Goal: Information Seeking & Learning: Learn about a topic

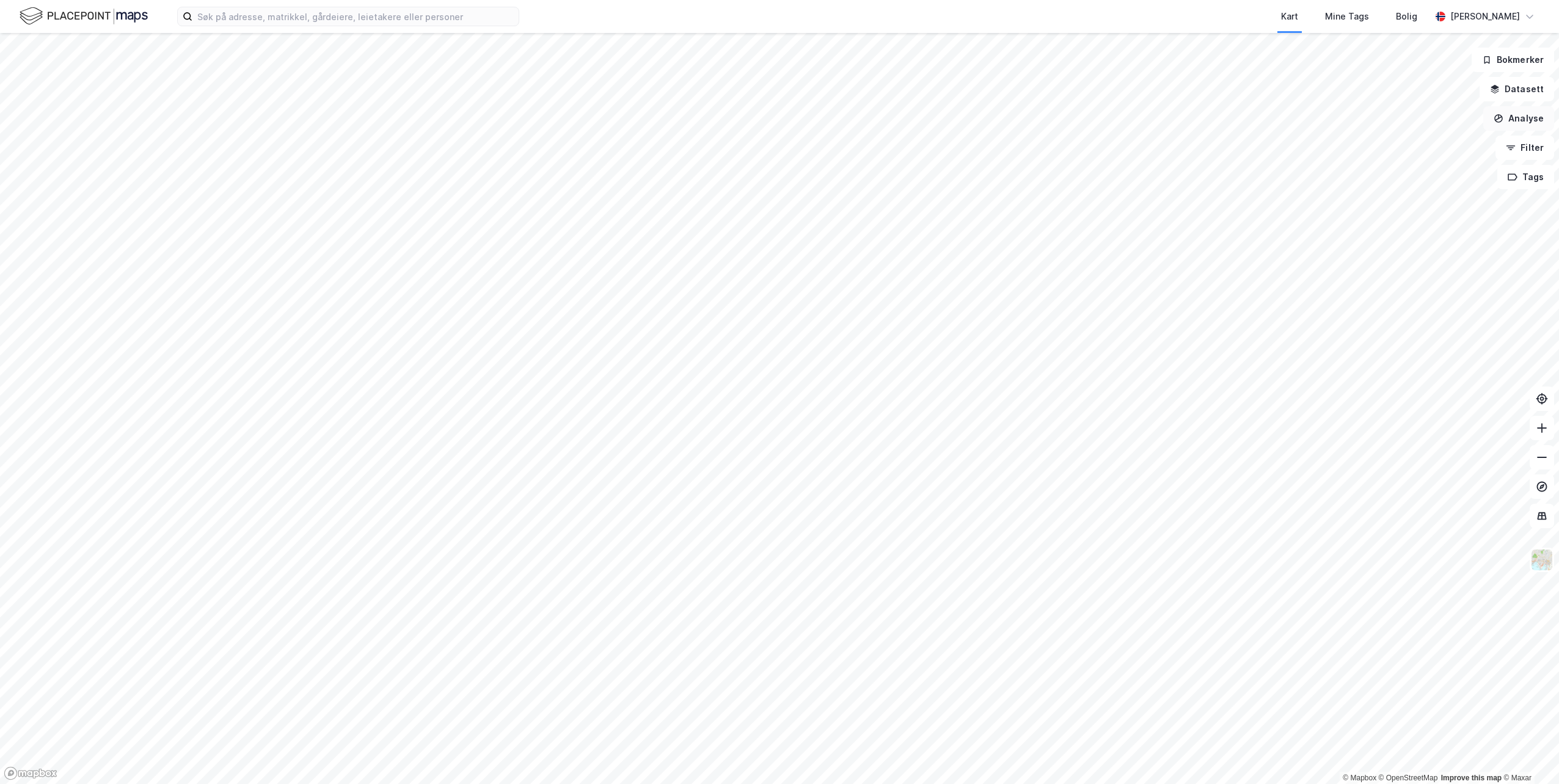
click at [1532, 129] on button "Analyse" at bounding box center [1518, 118] width 70 height 24
click at [1514, 89] on button "Datasett" at bounding box center [1516, 89] width 75 height 24
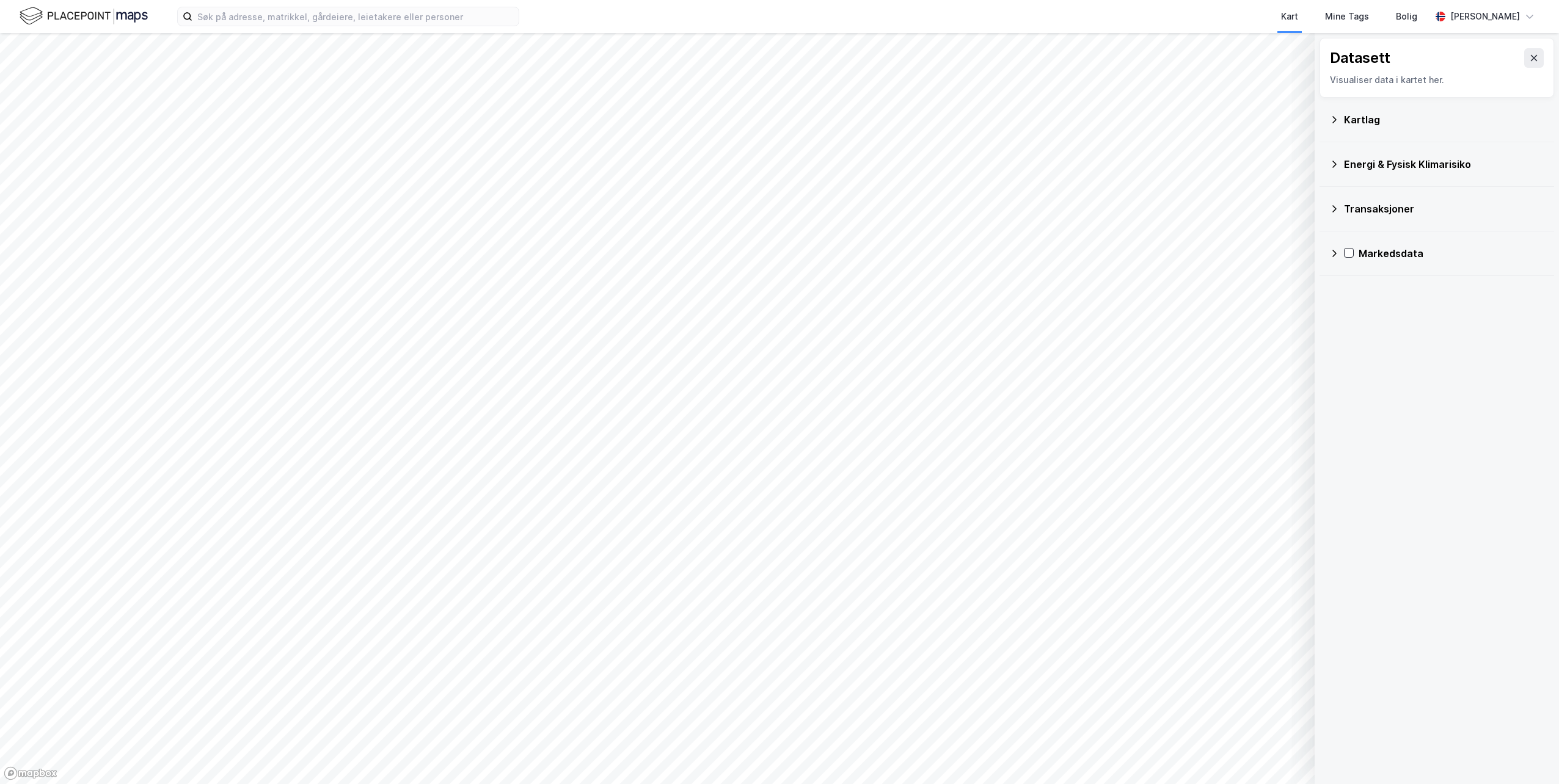
click at [1417, 133] on div "Kartlag" at bounding box center [1437, 119] width 215 height 29
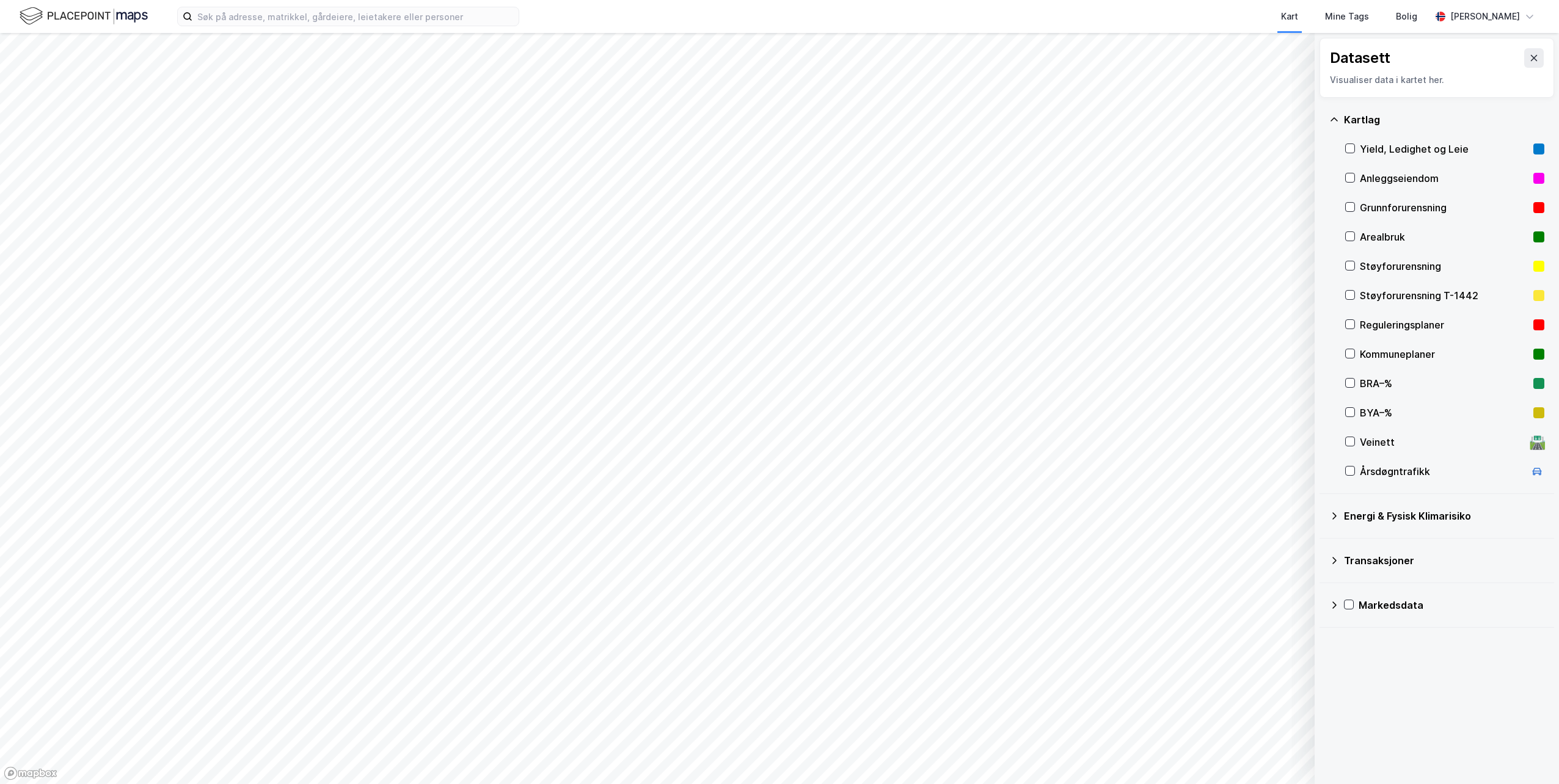
click at [1408, 516] on div "Energi & Fysisk Klimarisiko" at bounding box center [1443, 516] width 200 height 14
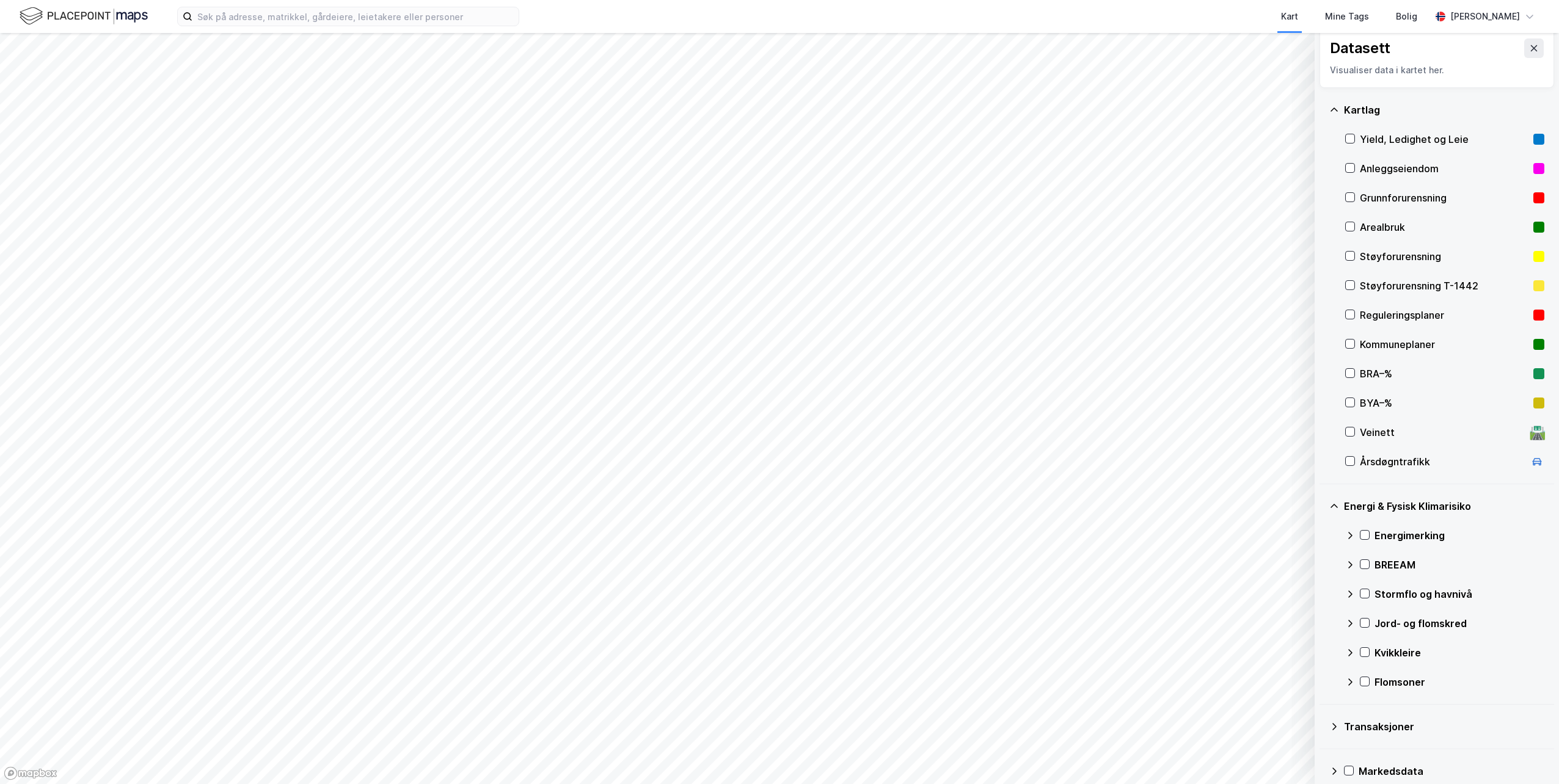
scroll to position [24, 0]
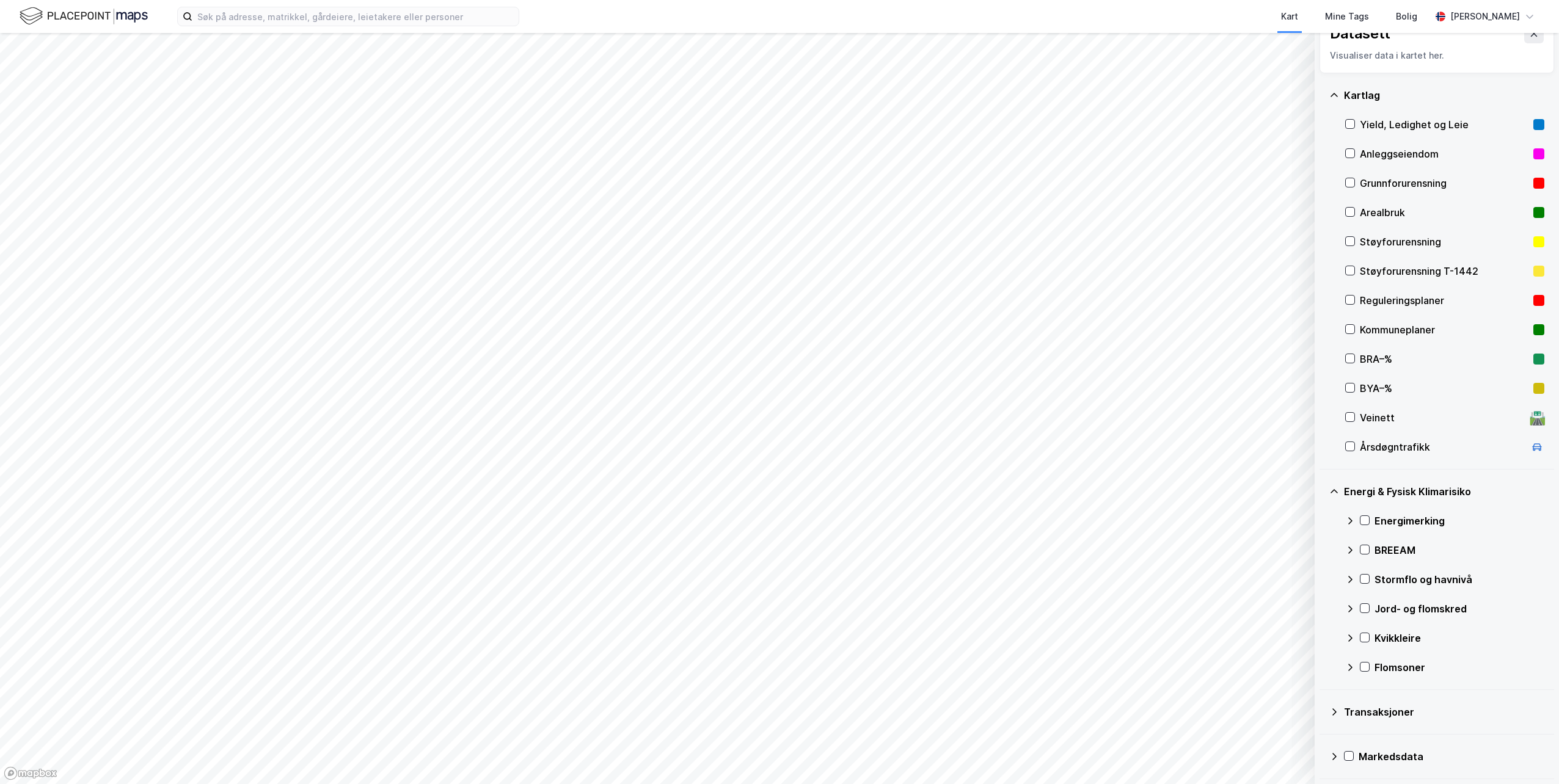
click at [1395, 715] on div "Transaksjoner" at bounding box center [1443, 711] width 200 height 14
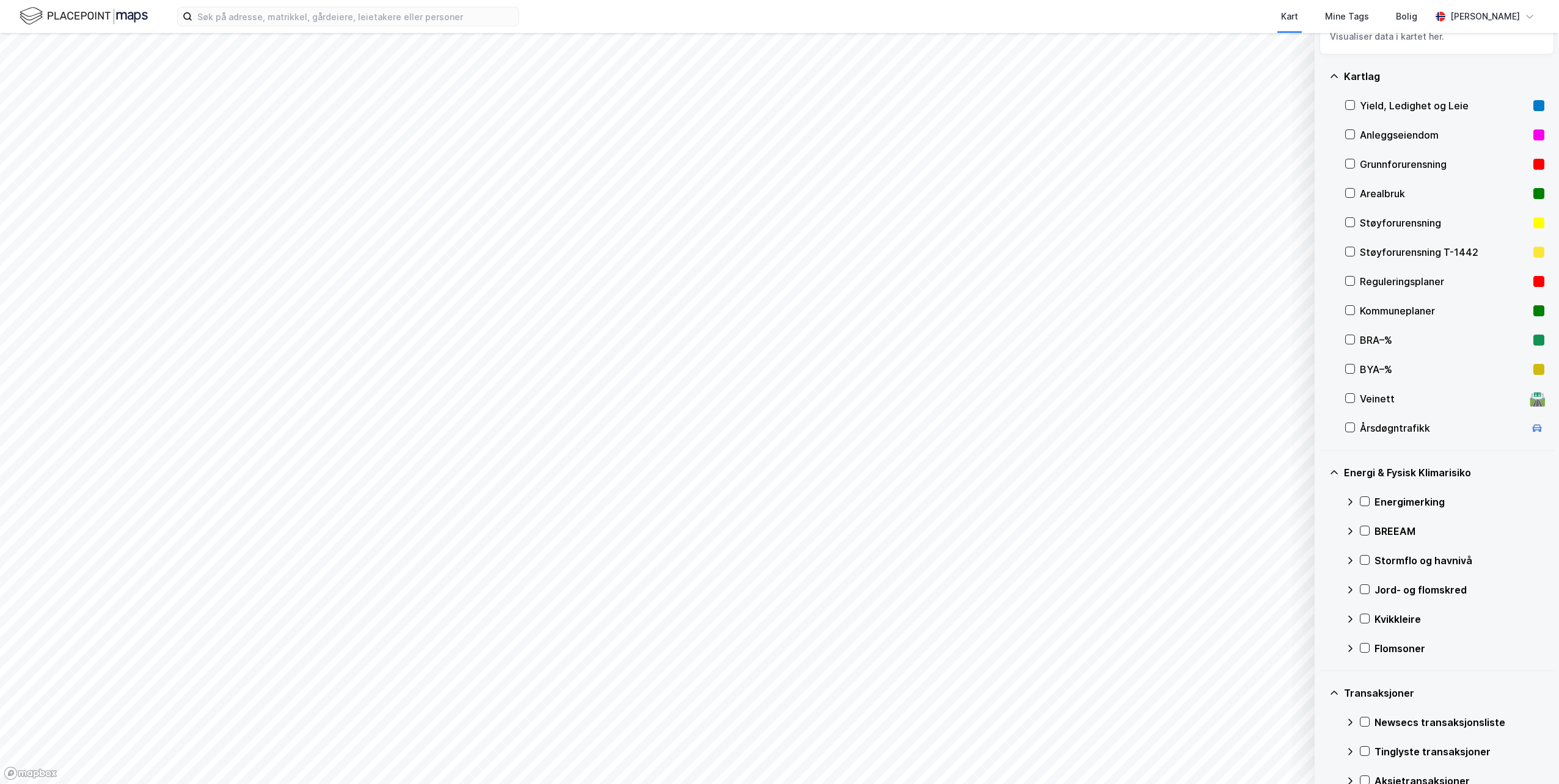
scroll to position [0, 0]
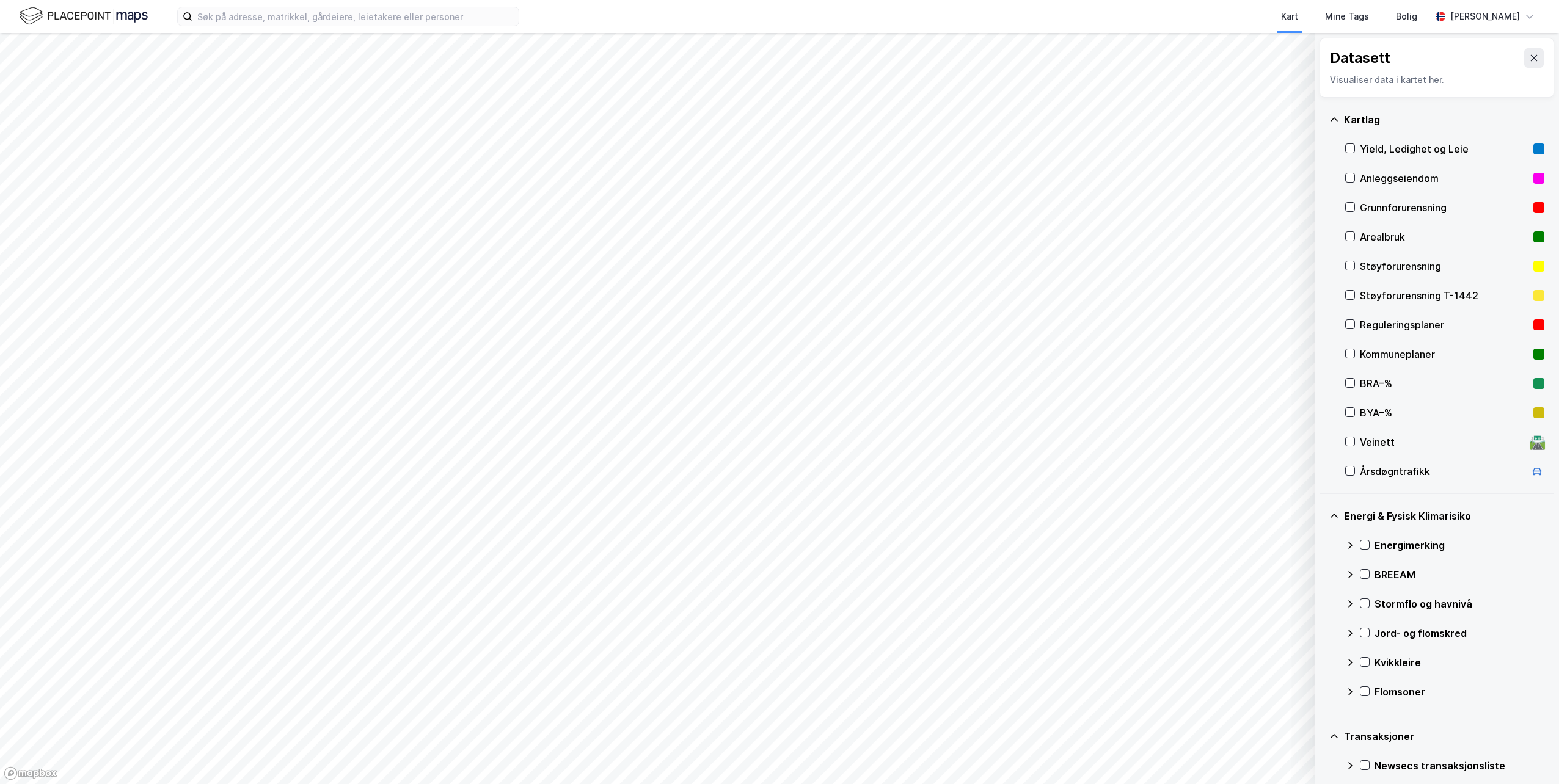
click at [1520, 48] on div "Datasett Visualiser data i kartet her." at bounding box center [1437, 67] width 235 height 60
click at [1529, 56] on icon at bounding box center [1534, 58] width 10 height 10
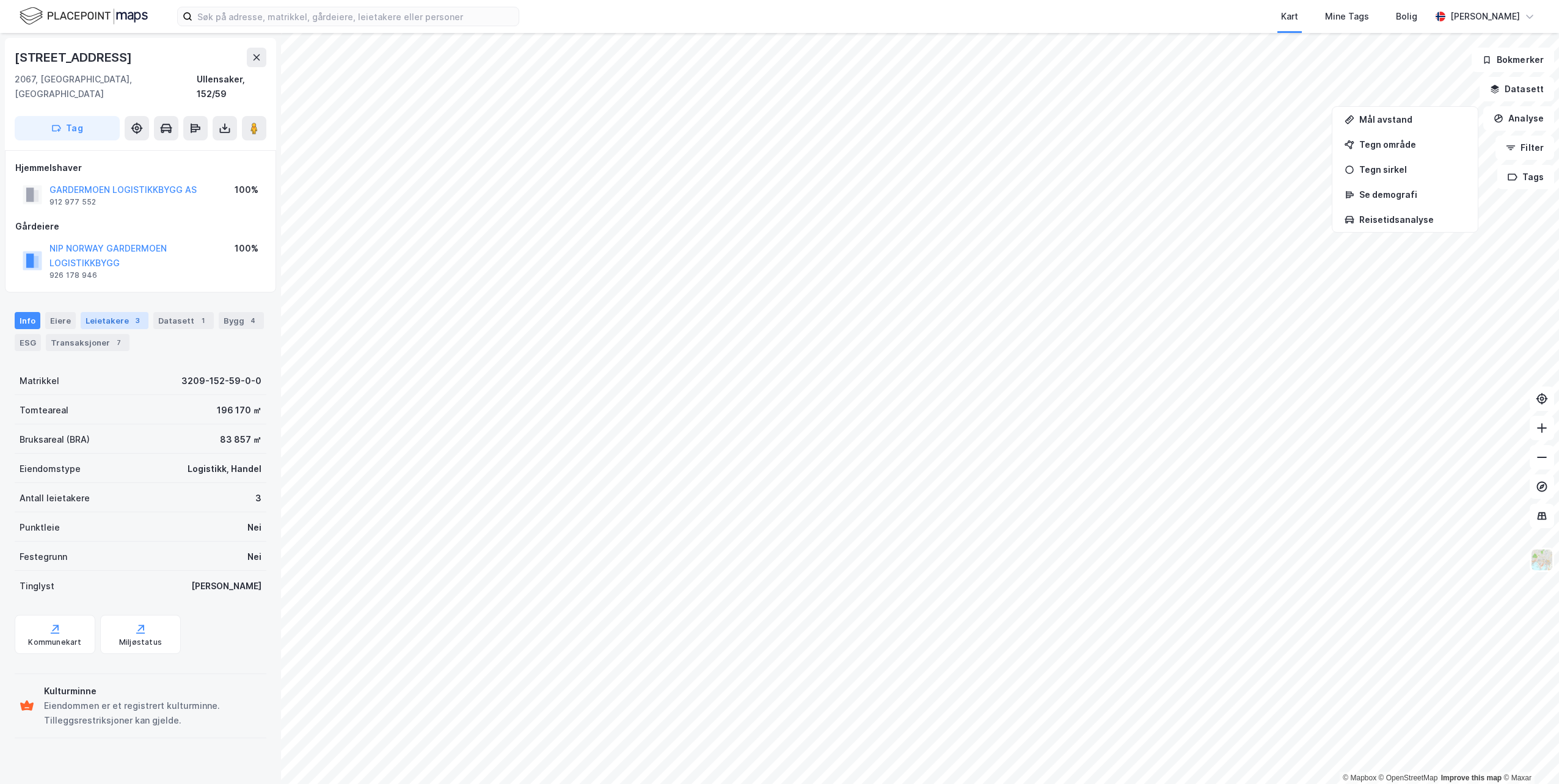
click at [119, 312] on div "Leietakere 3" at bounding box center [114, 320] width 68 height 17
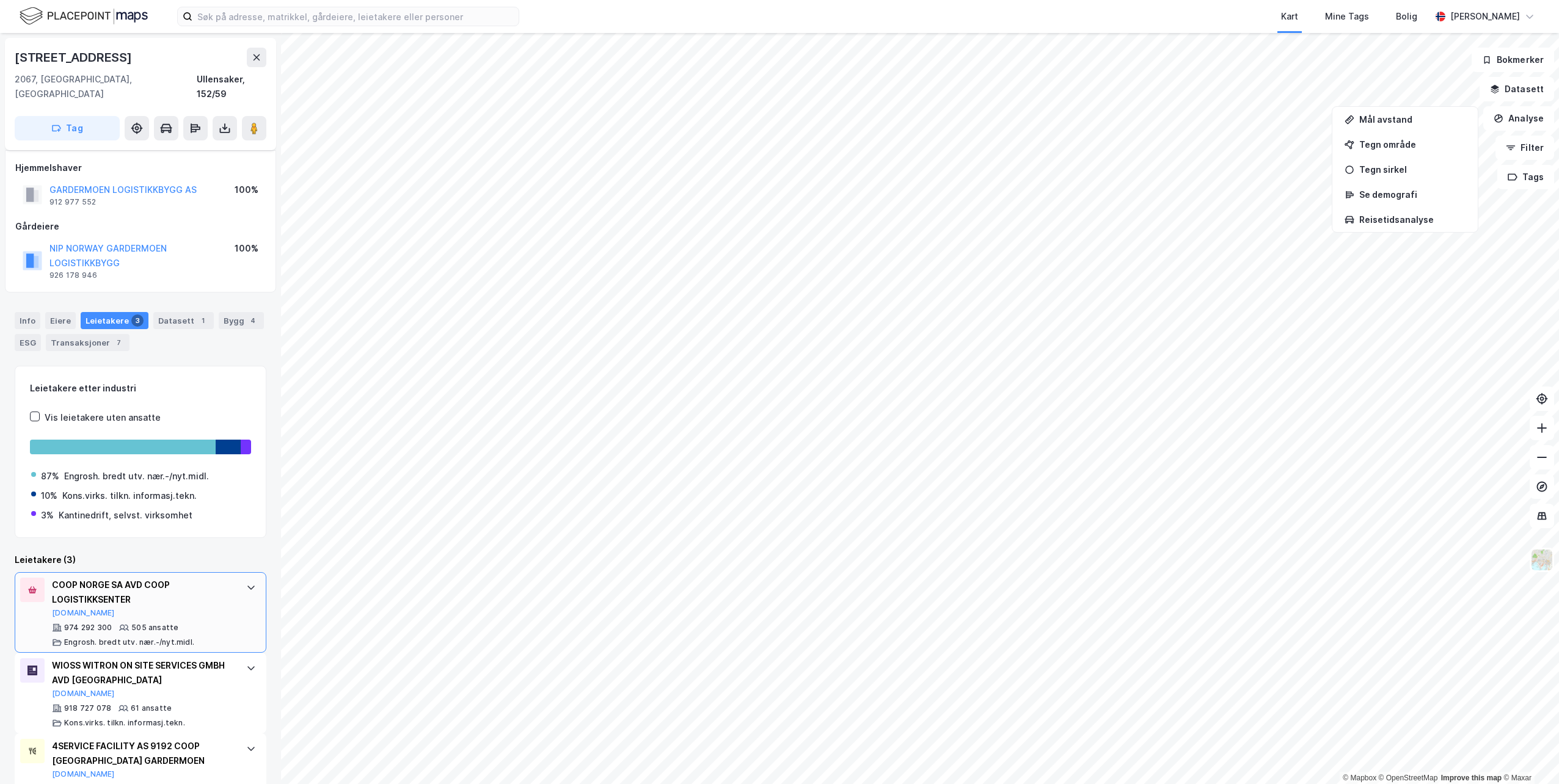
scroll to position [30, 0]
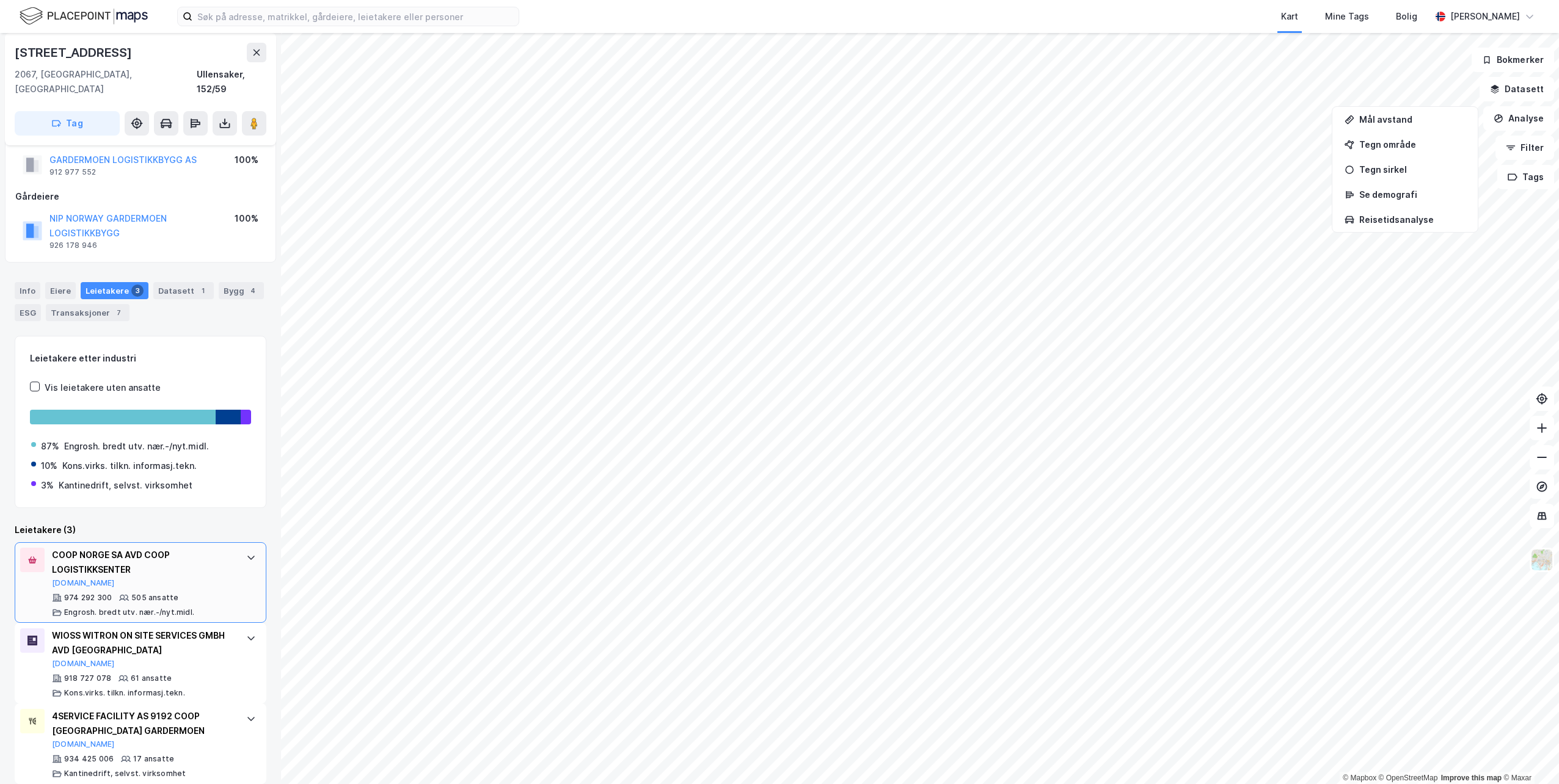
click at [205, 593] on div "974 292 300 505 ansatte Engrosh. bredt utv. nær.-/nyt.midl." at bounding box center [143, 605] width 182 height 24
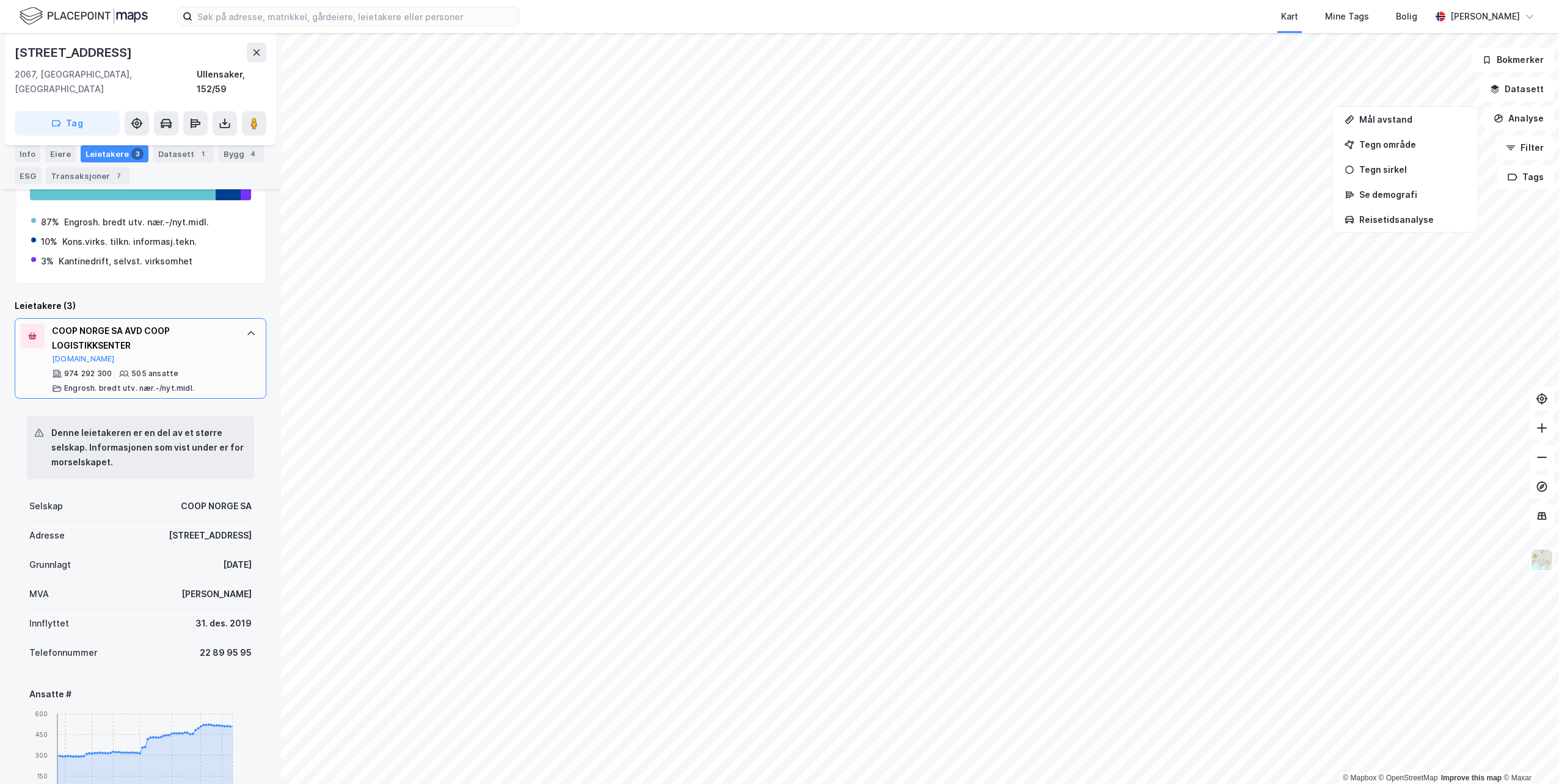
scroll to position [274, 0]
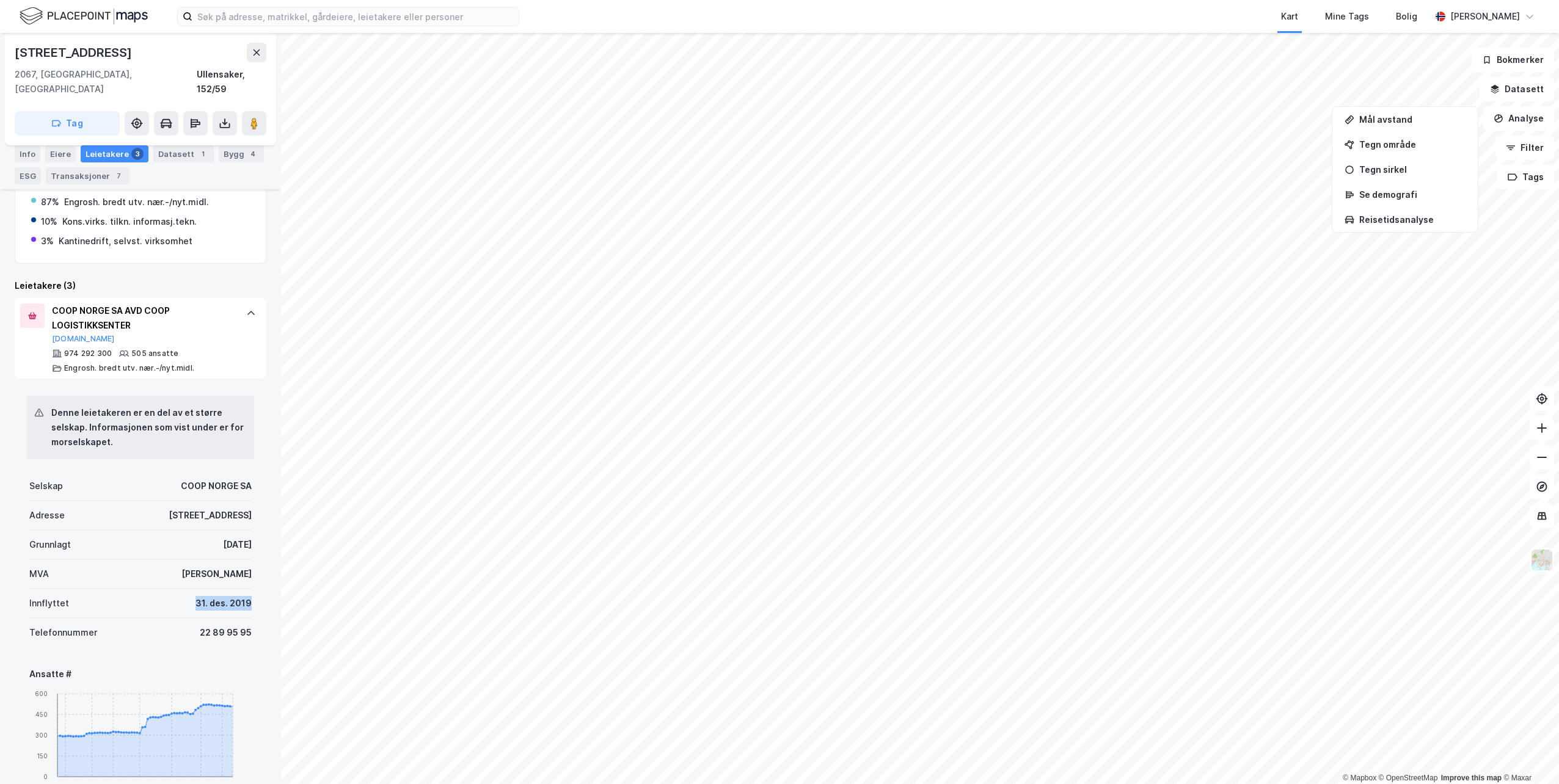
drag, startPoint x: 242, startPoint y: 594, endPoint x: 145, endPoint y: 585, distance: 97.4
click at [145, 589] on div "Innflyttet [DATE]" at bounding box center [140, 603] width 222 height 29
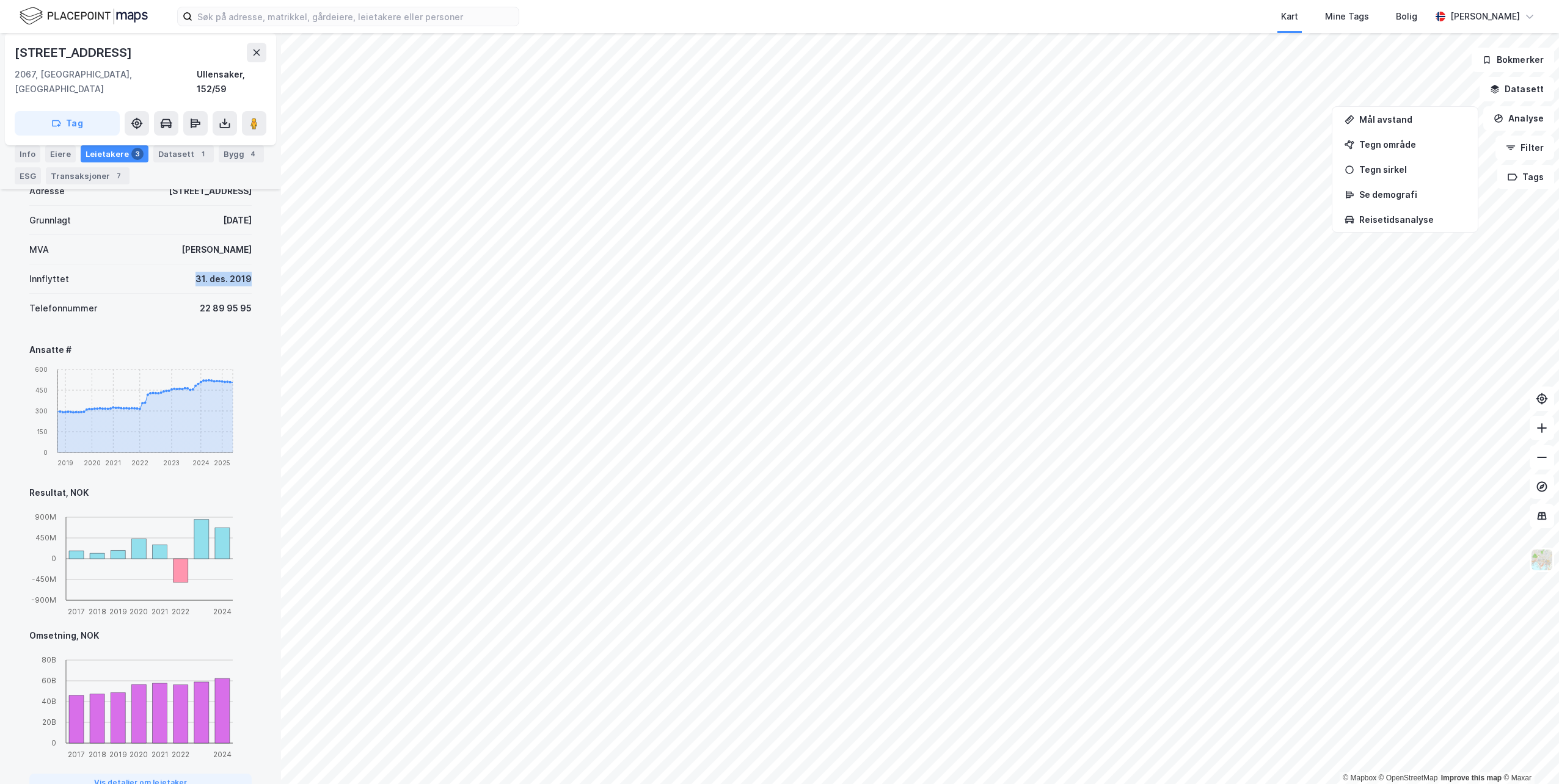
scroll to position [493, 0]
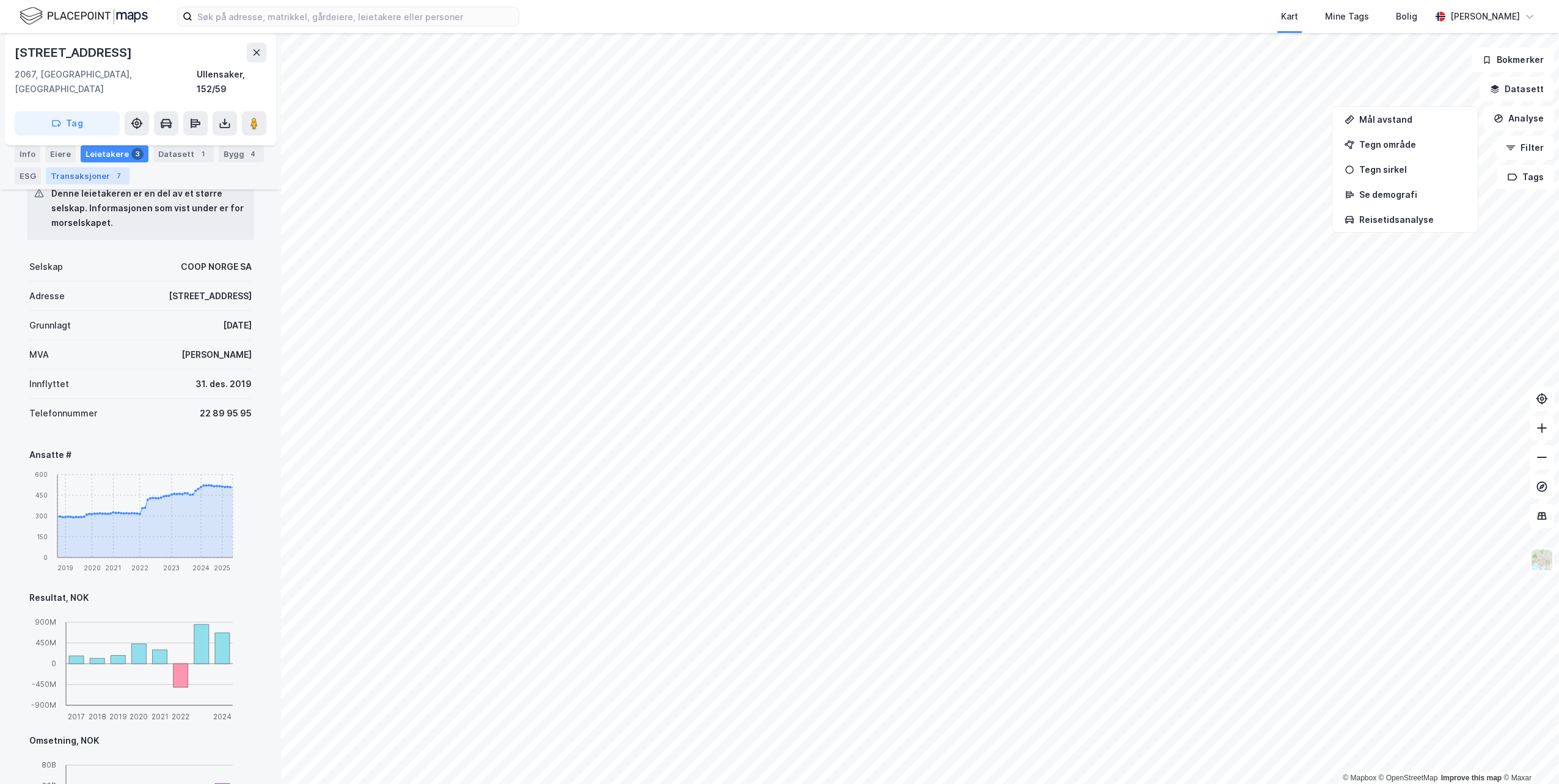
click at [112, 174] on div "7" at bounding box center [118, 175] width 13 height 13
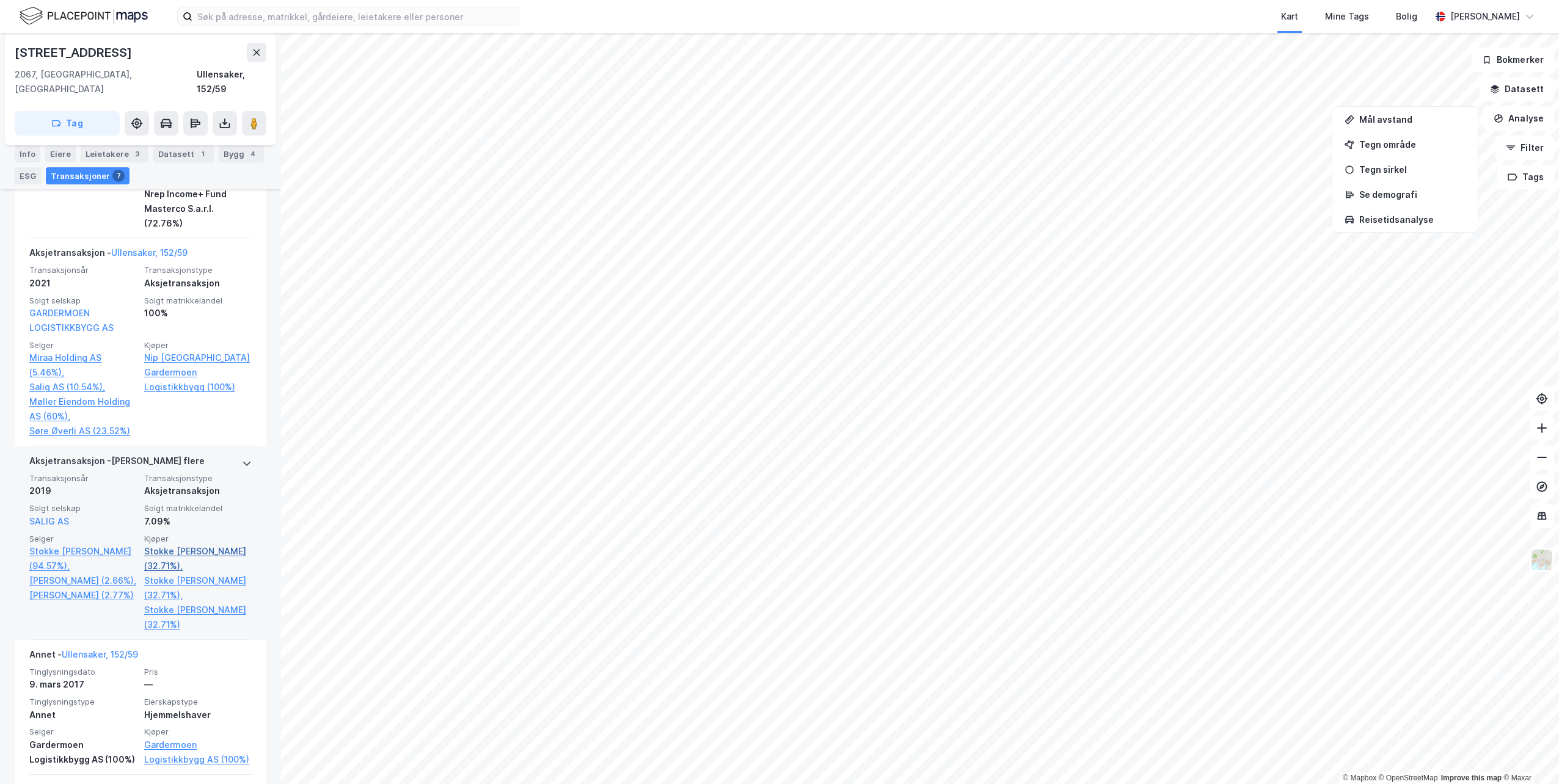
scroll to position [794, 0]
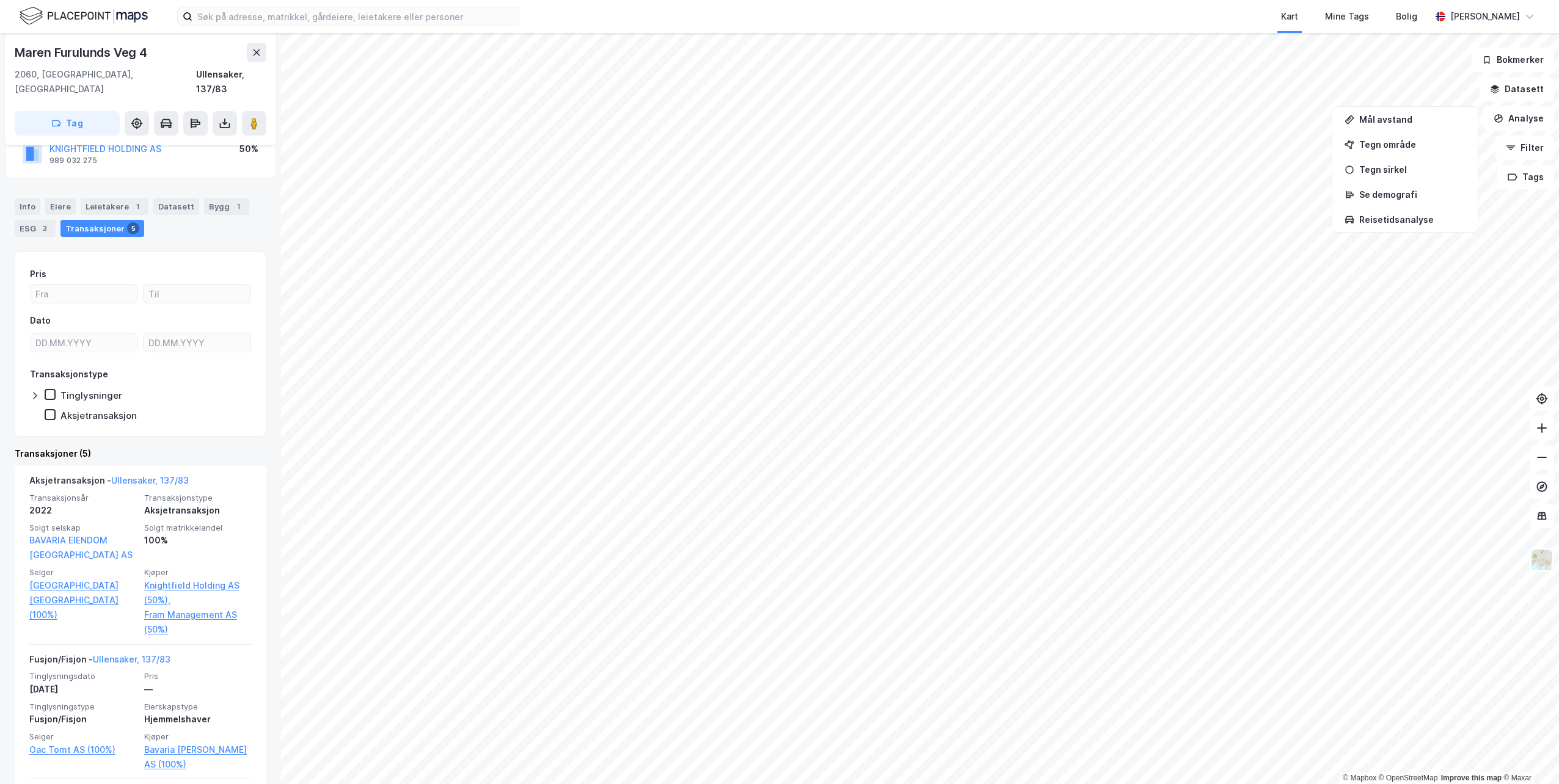
scroll to position [82, 0]
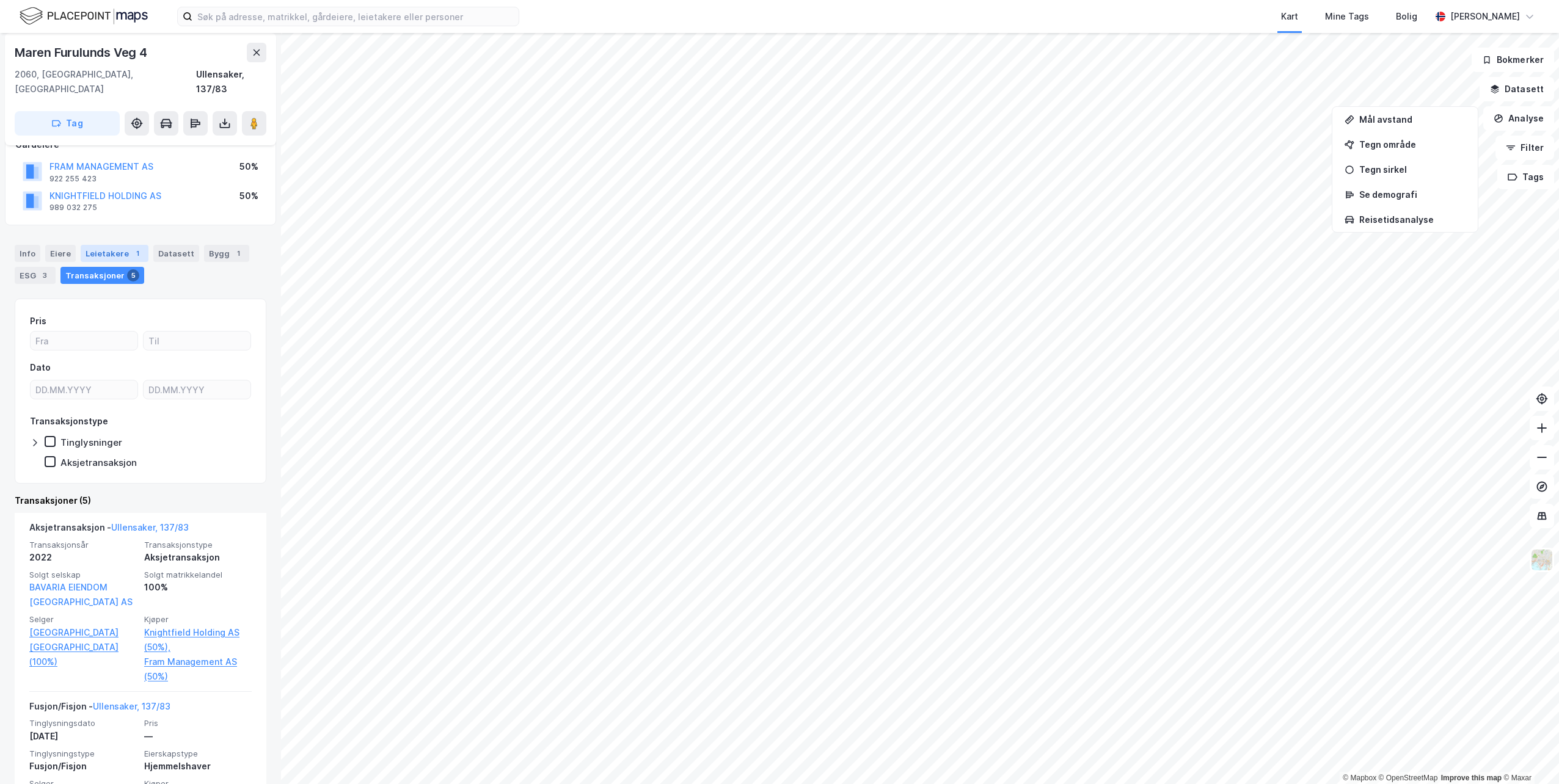
click at [122, 246] on div "Leietakere 1" at bounding box center [114, 253] width 68 height 17
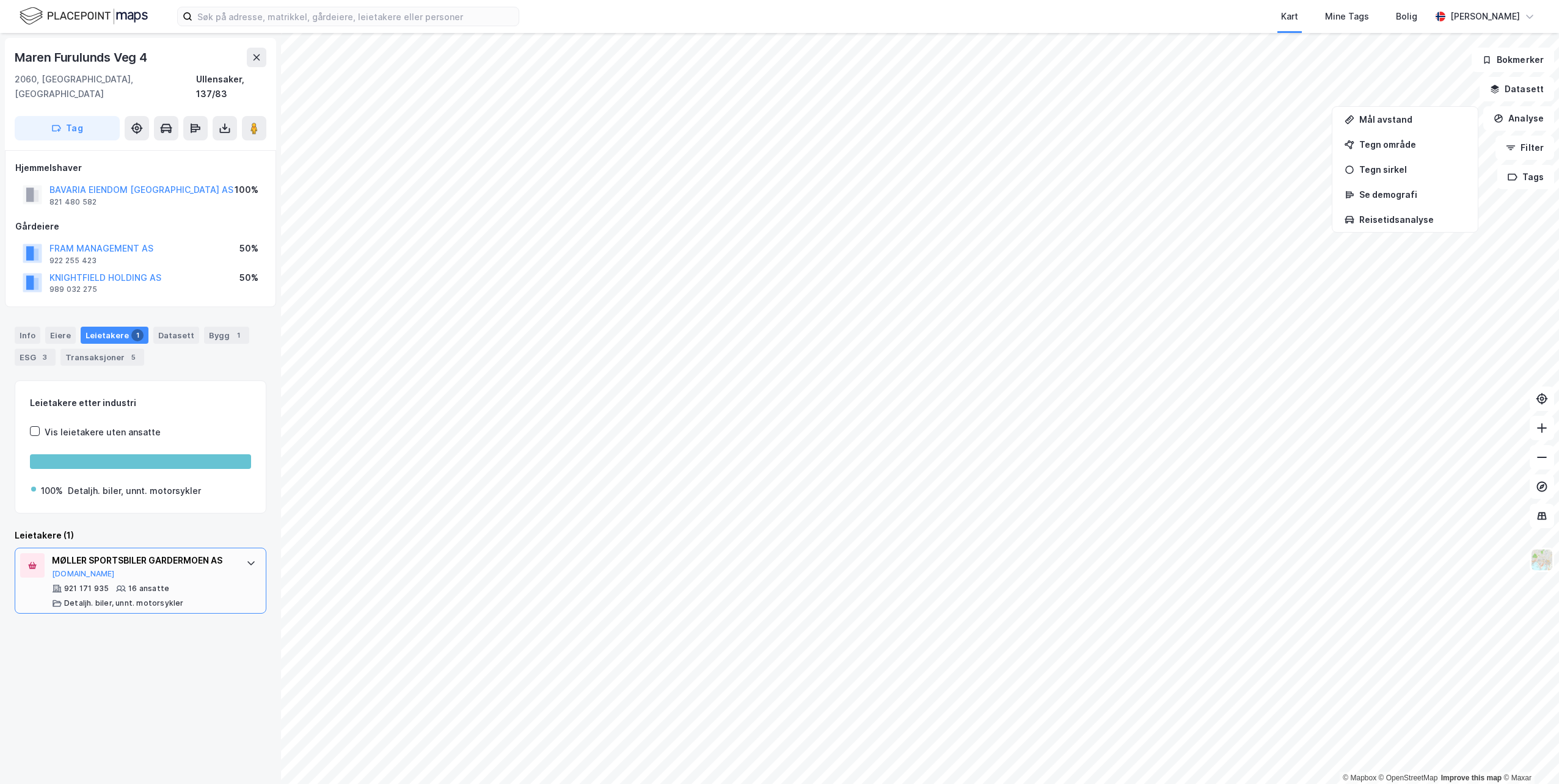
click at [133, 553] on div "MØLLER SPORTSBILER GARDERMOEN AS" at bounding box center [143, 560] width 182 height 14
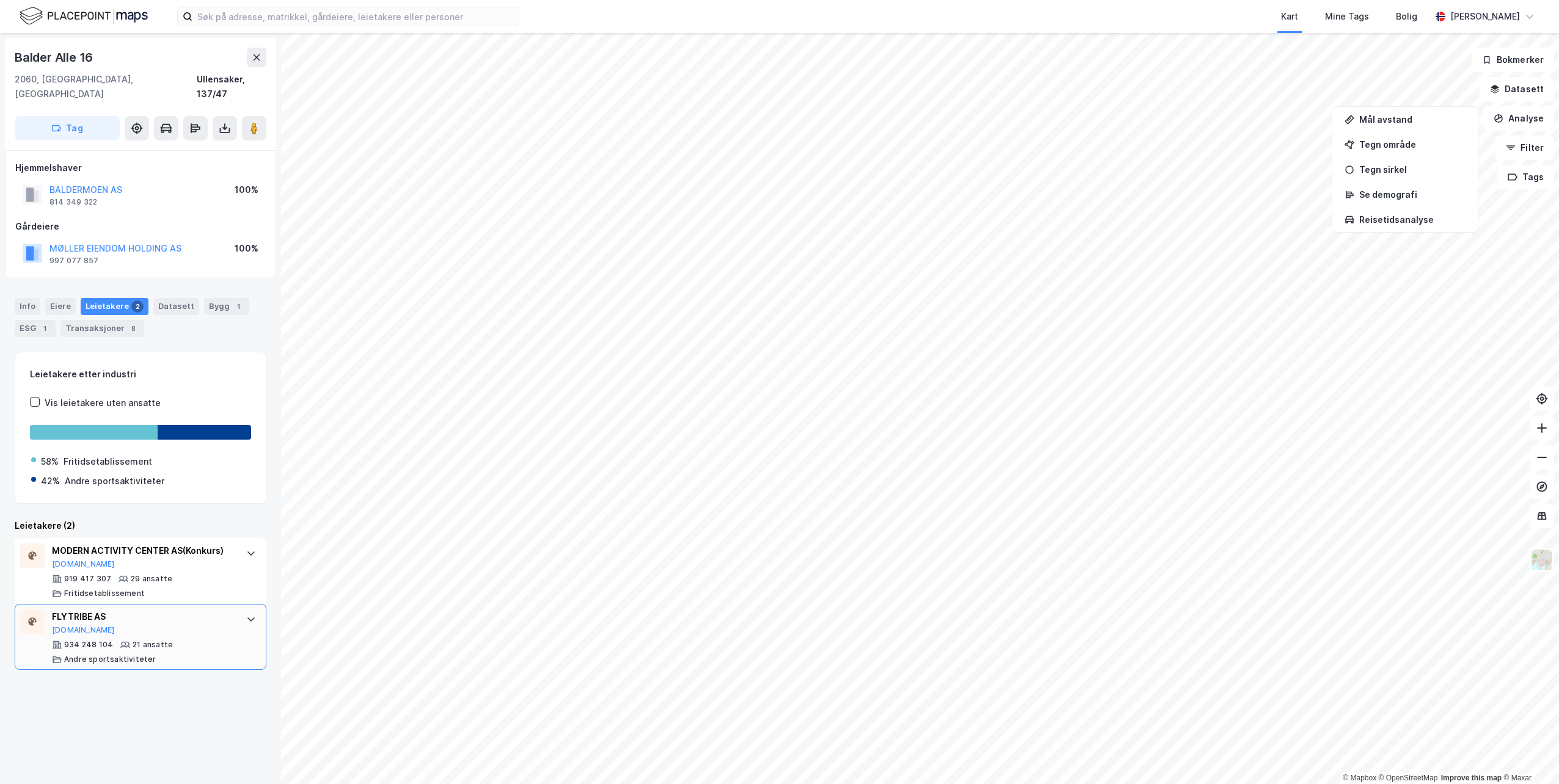
click at [164, 634] on div "FLYTRIBE AS [DOMAIN_NAME]" at bounding box center [143, 622] width 182 height 26
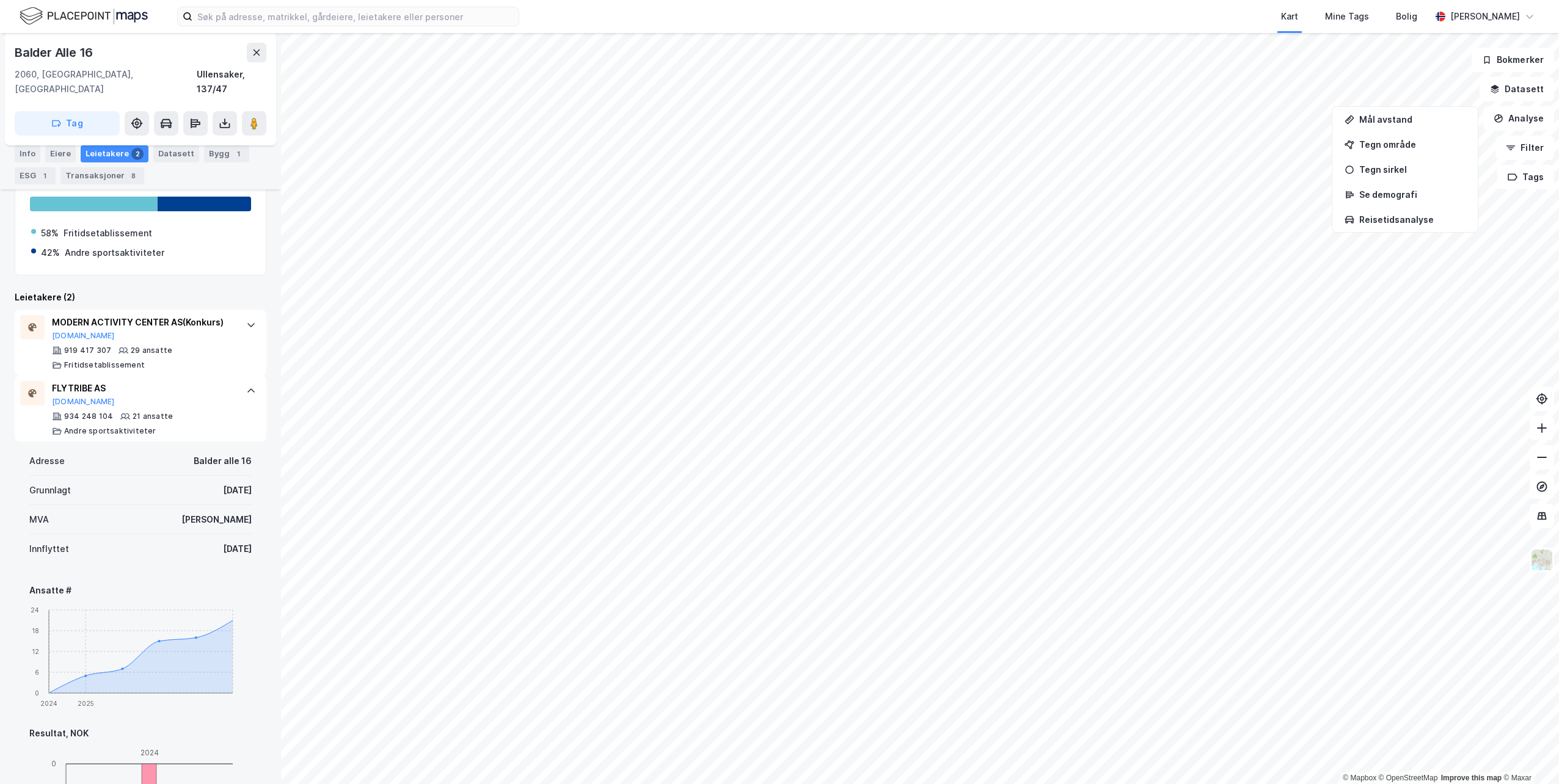
scroll to position [244, 0]
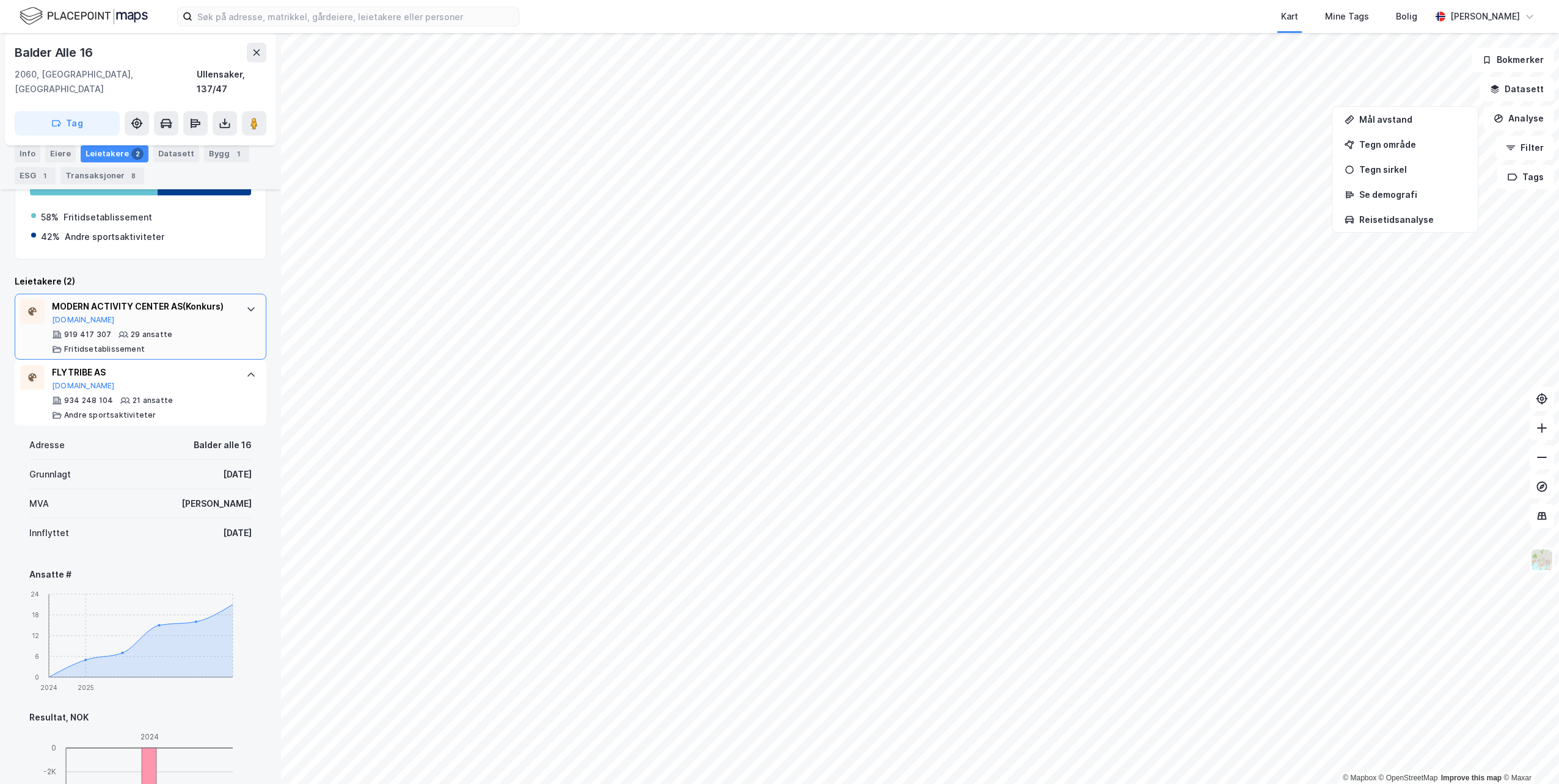
click at [132, 331] on div "29 ansatte" at bounding box center [152, 335] width 42 height 10
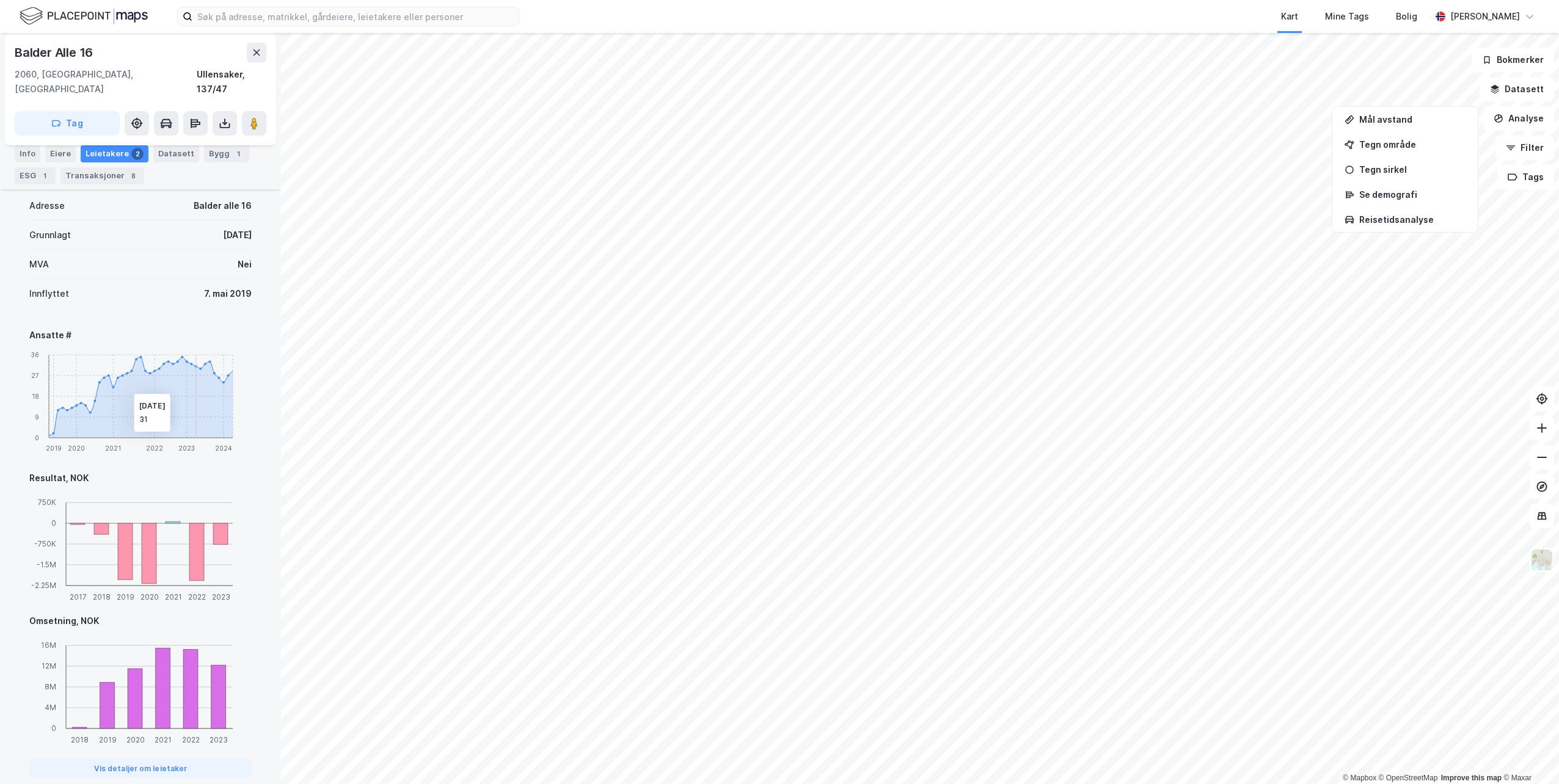
scroll to position [428, 0]
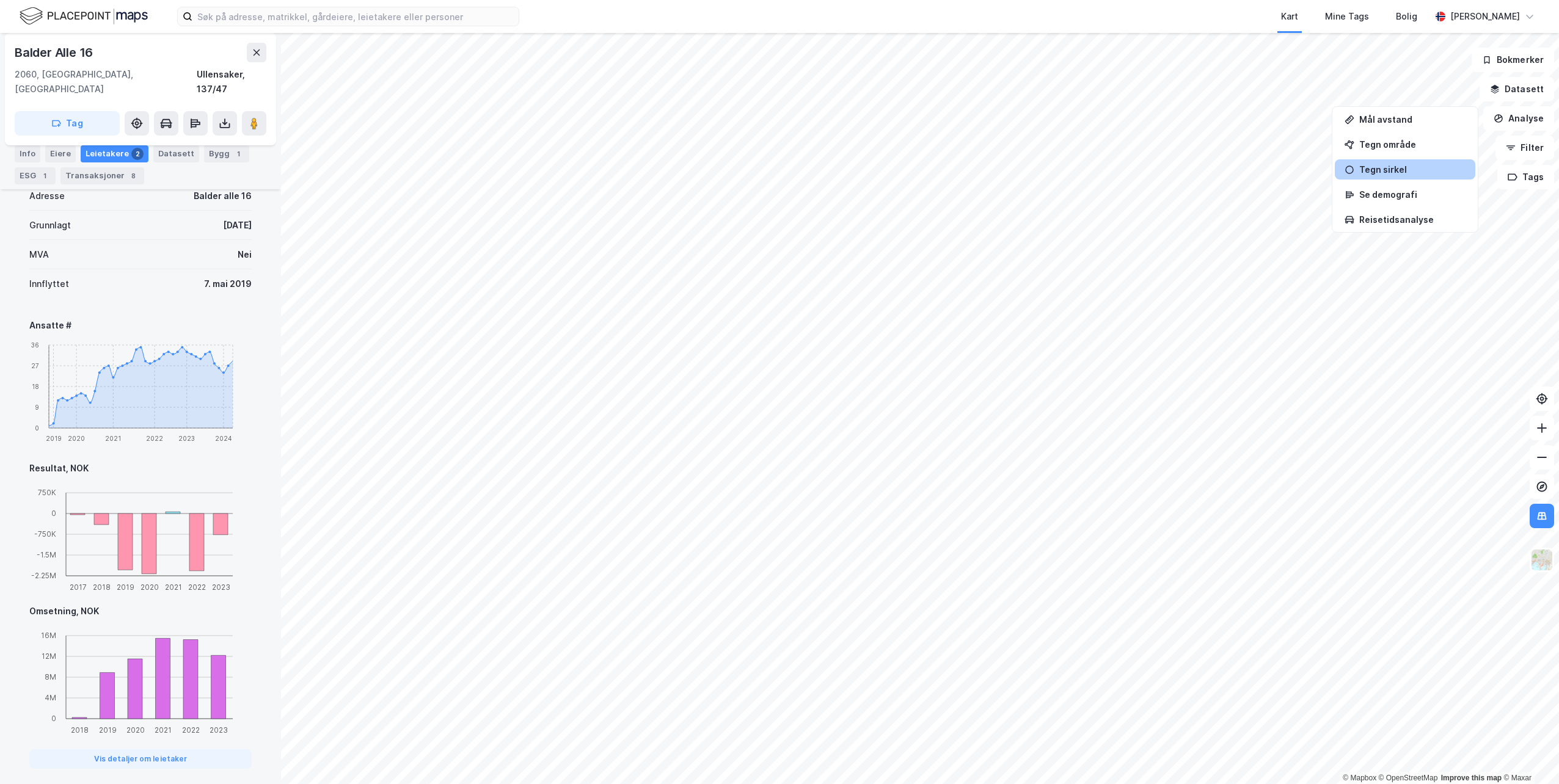
click at [1385, 169] on div "Tegn sirkel" at bounding box center [1411, 169] width 107 height 10
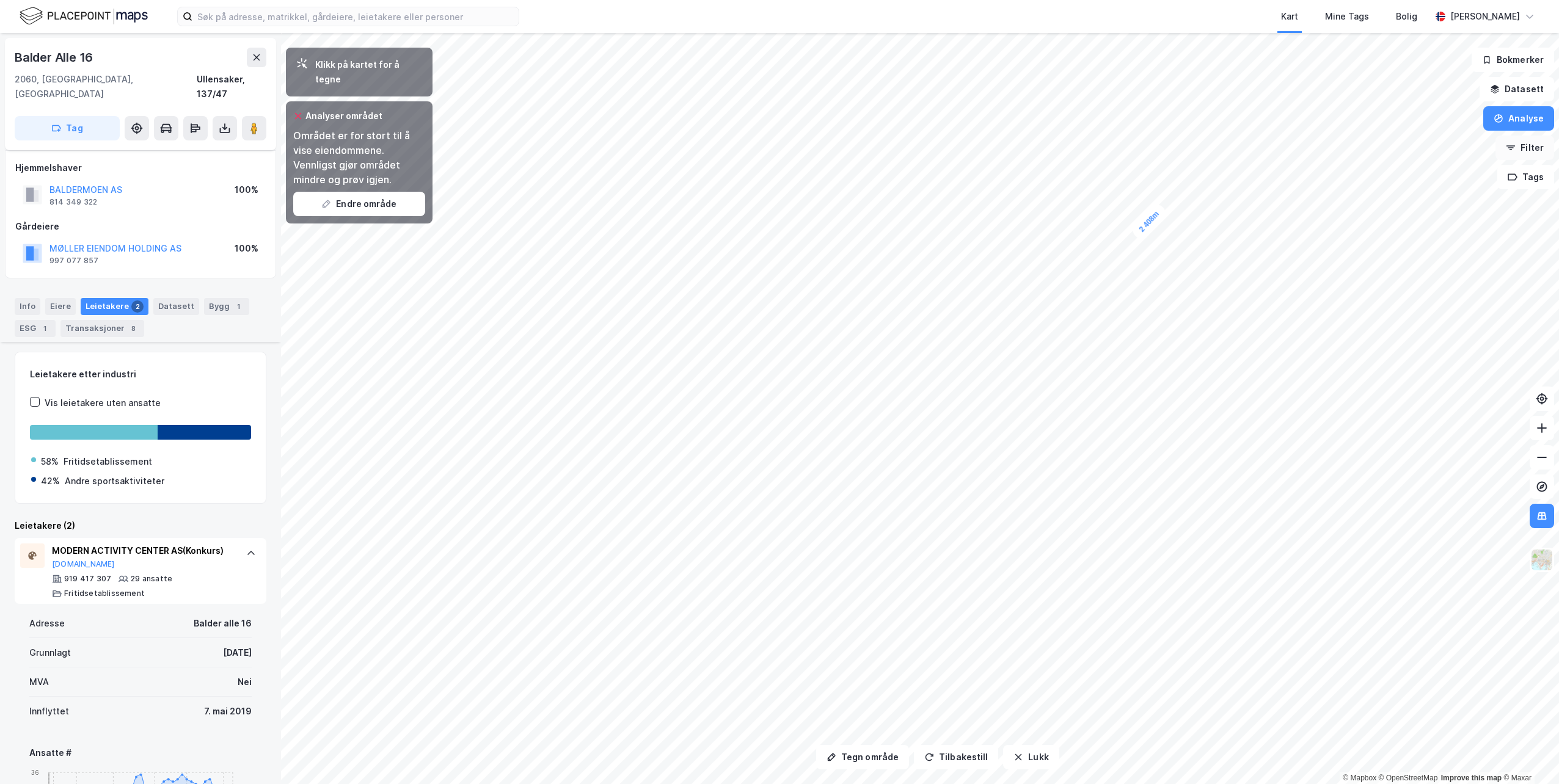
click at [1543, 153] on button "Filter" at bounding box center [1525, 148] width 59 height 24
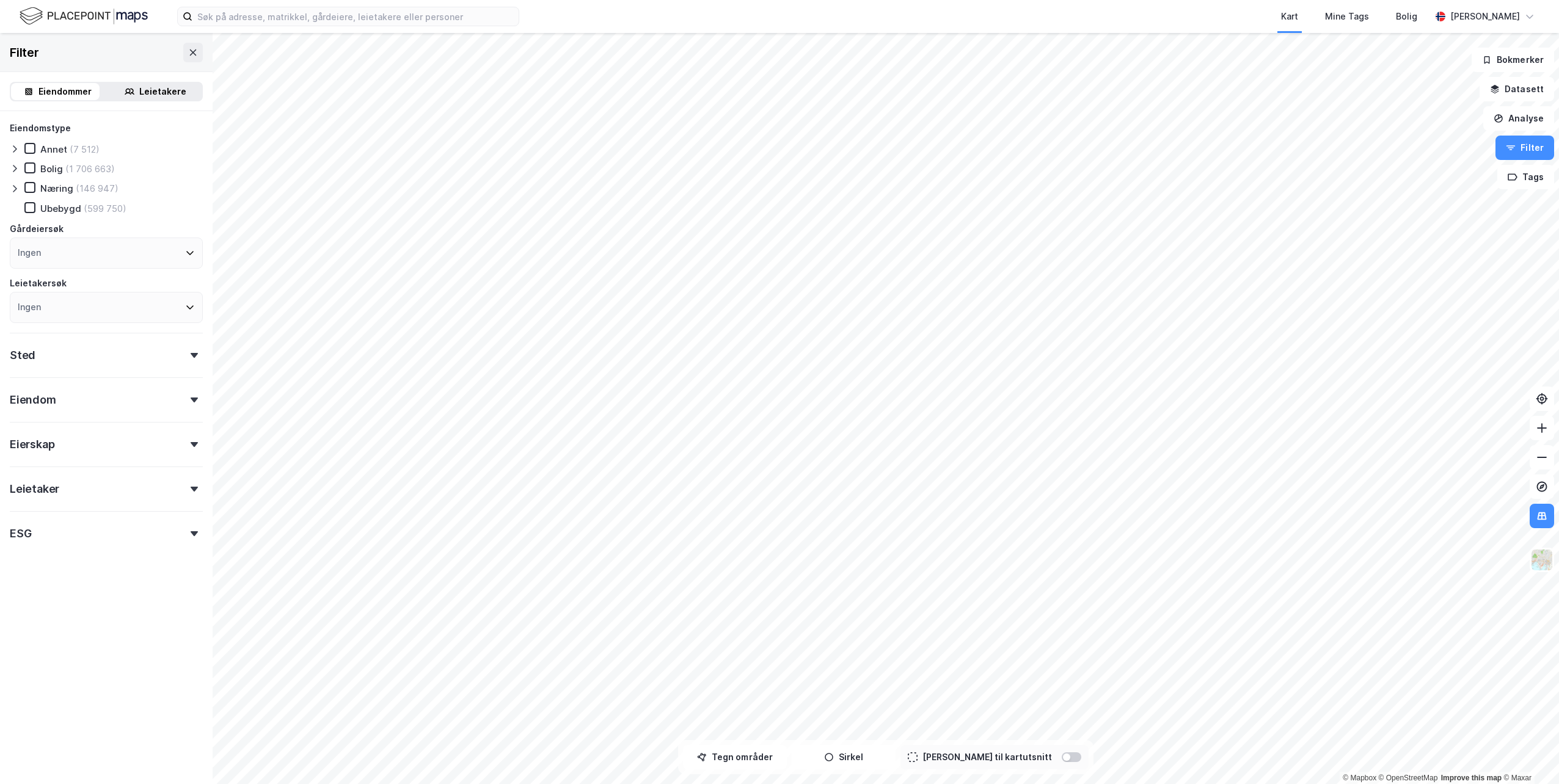
click at [64, 185] on div "Næring" at bounding box center [56, 189] width 33 height 12
click at [67, 293] on div "Ingen" at bounding box center [107, 307] width 193 height 31
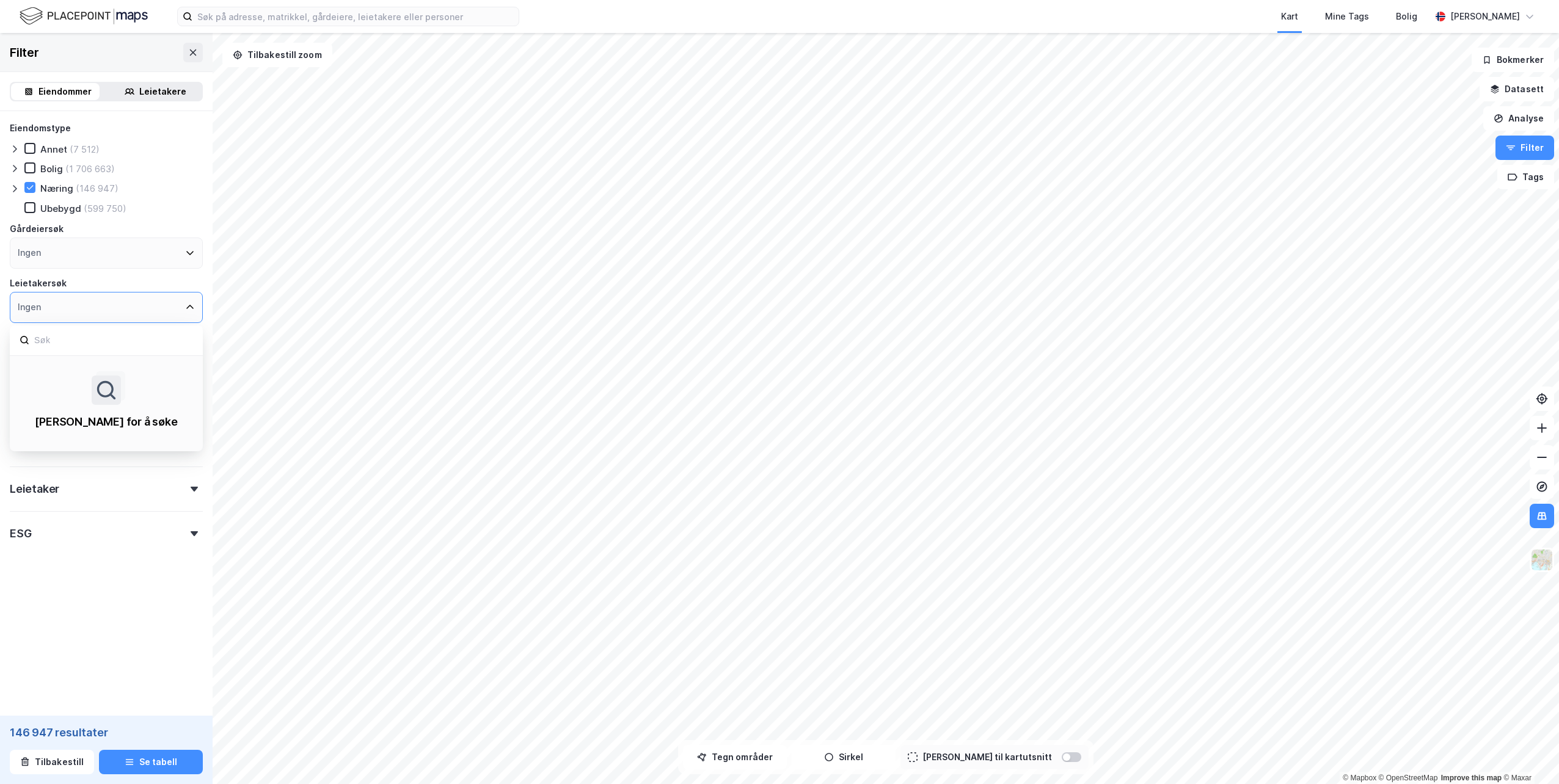
click at [107, 318] on div "Ingen" at bounding box center [107, 307] width 193 height 31
click at [84, 262] on div "Ingen" at bounding box center [107, 252] width 193 height 31
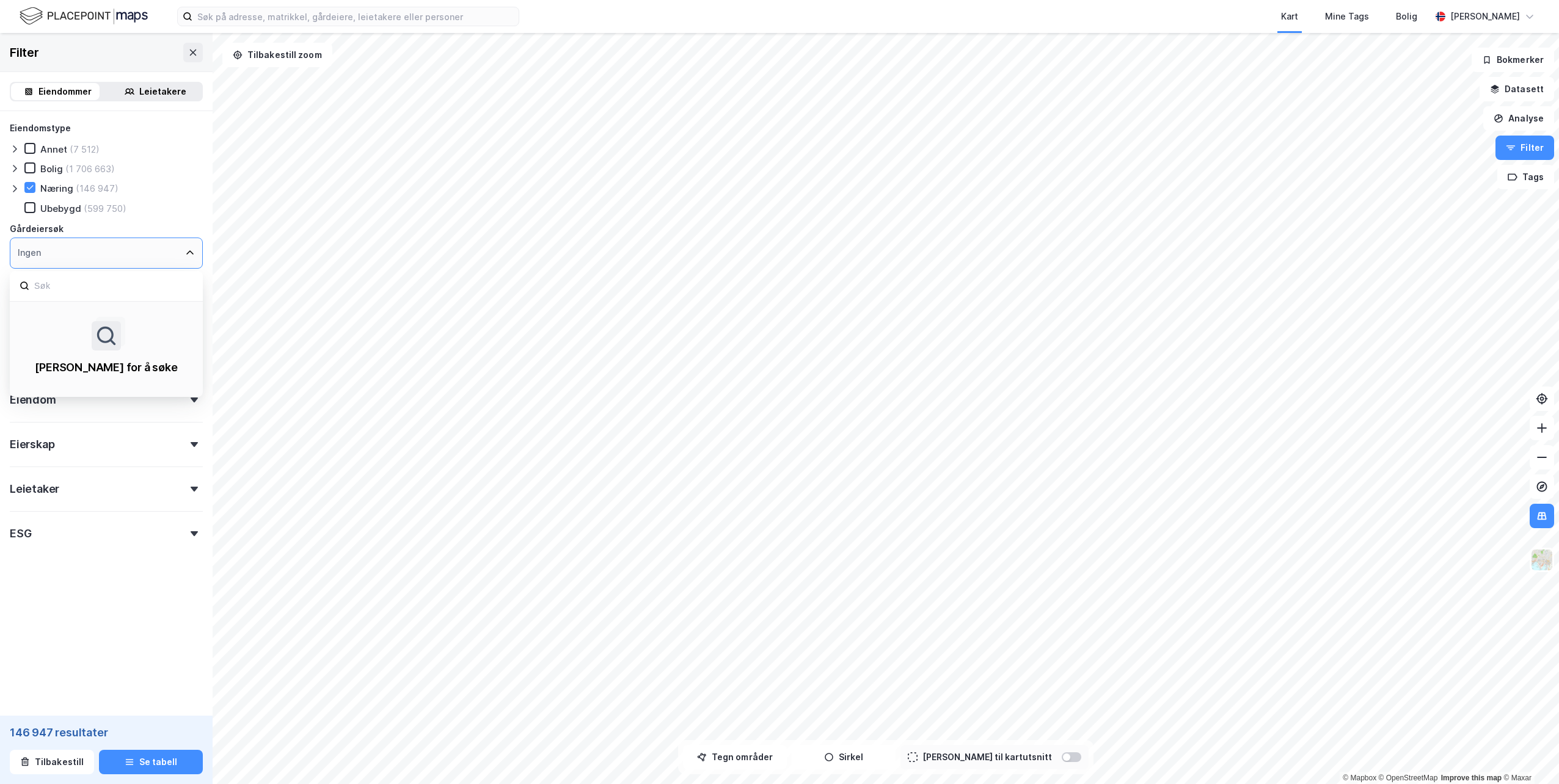
click at [85, 258] on div "Ingen" at bounding box center [107, 252] width 193 height 31
click at [92, 410] on div "Eiendom" at bounding box center [107, 395] width 193 height 35
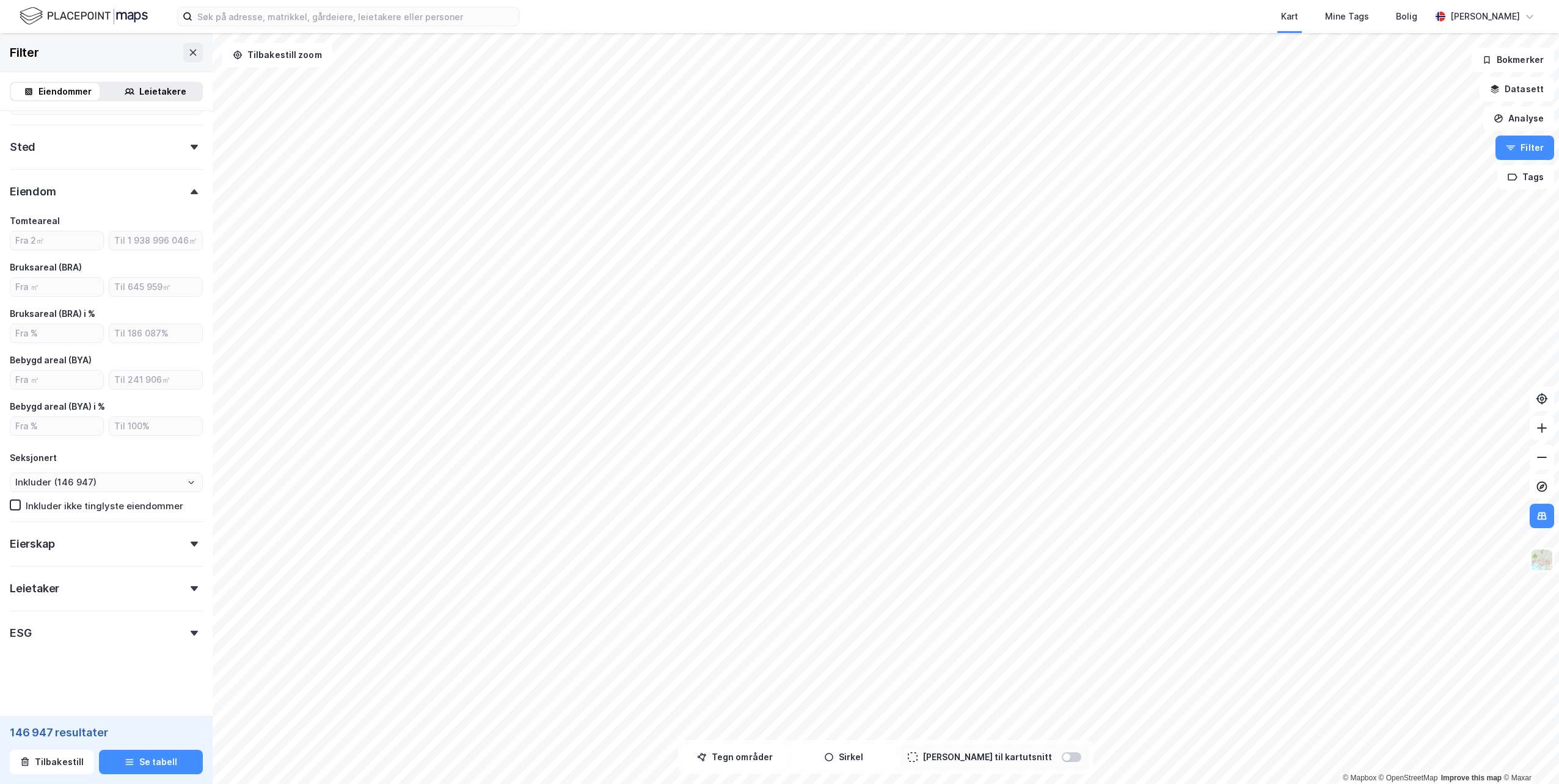
scroll to position [209, 0]
click at [42, 148] on div "Sted" at bounding box center [107, 142] width 193 height 35
click at [81, 549] on div "Eierskap" at bounding box center [107, 538] width 193 height 35
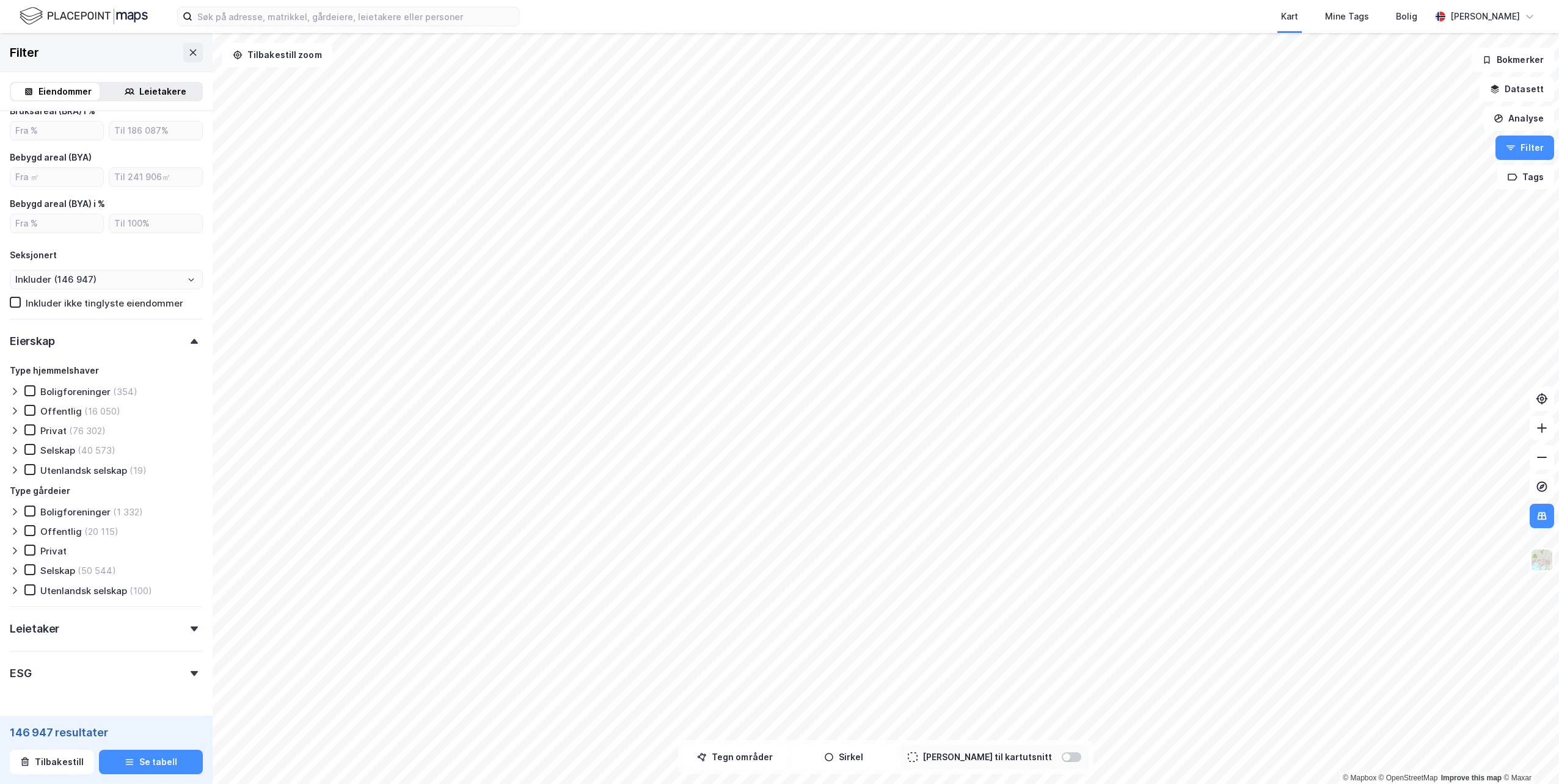
scroll to position [565, 0]
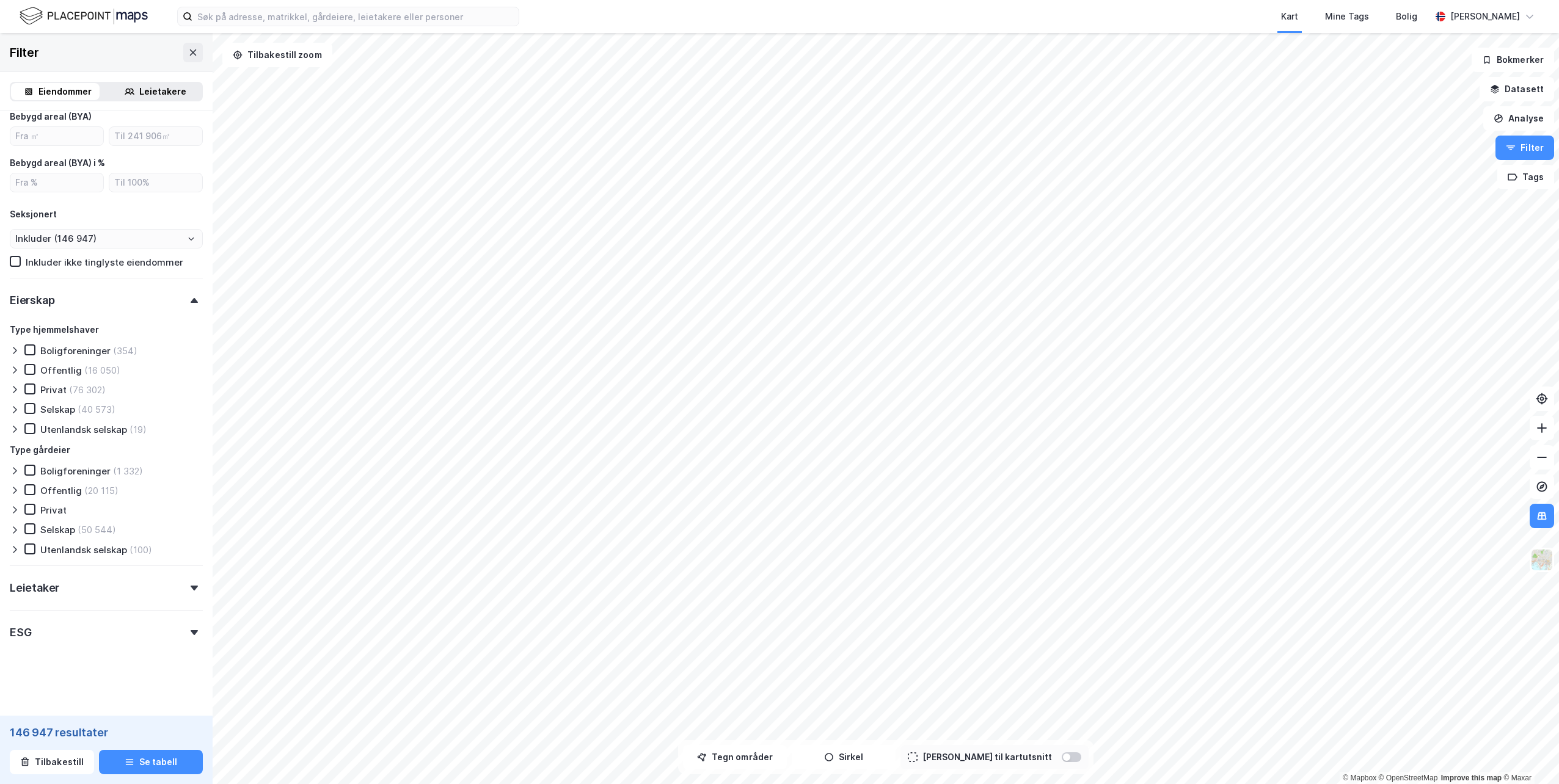
click at [75, 590] on div "Leietaker" at bounding box center [107, 583] width 193 height 35
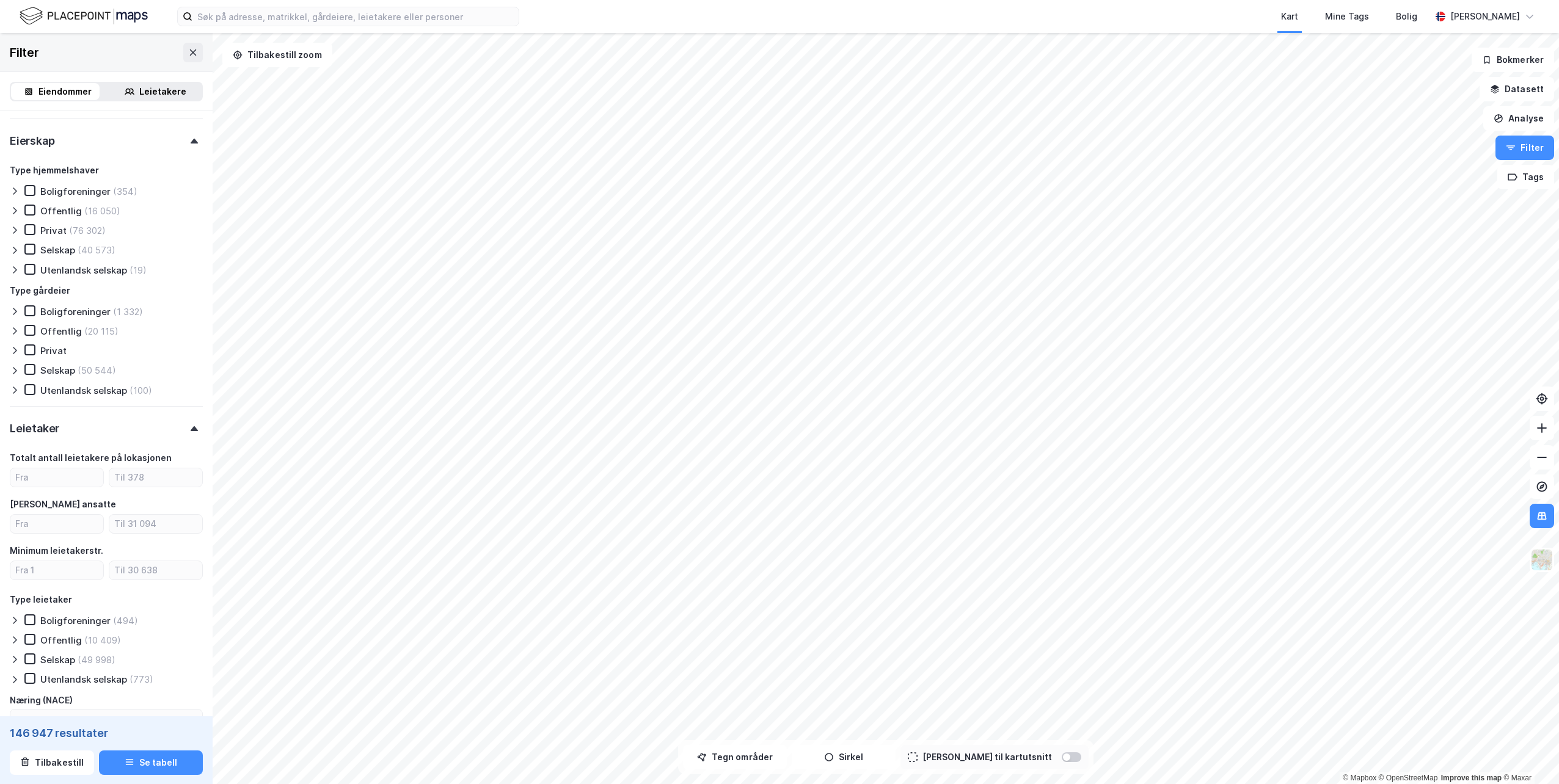
scroll to position [864, 0]
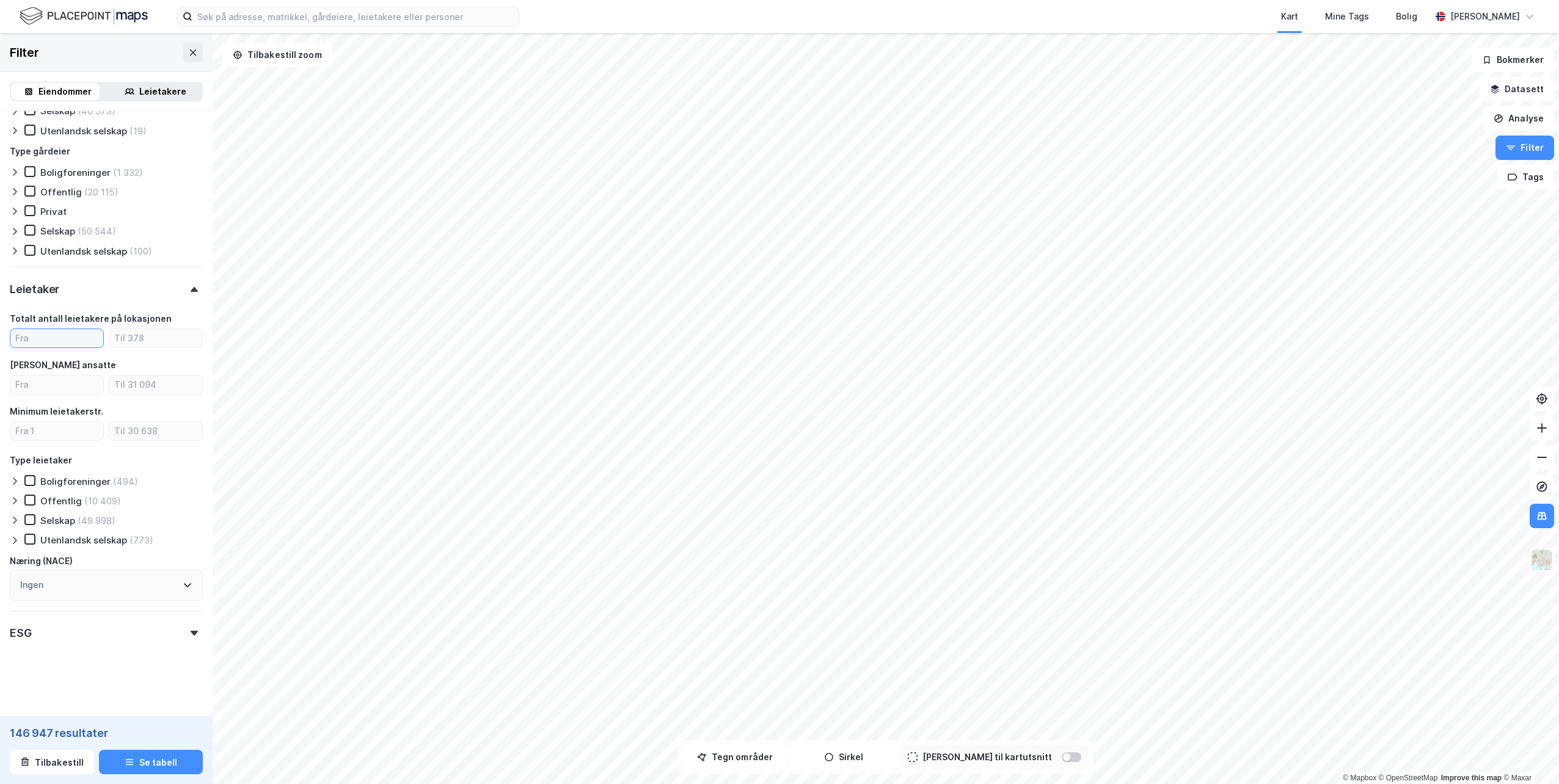
click at [54, 336] on input "number" at bounding box center [56, 339] width 93 height 18
click at [55, 424] on input "number" at bounding box center [56, 431] width 93 height 18
type input "5000"
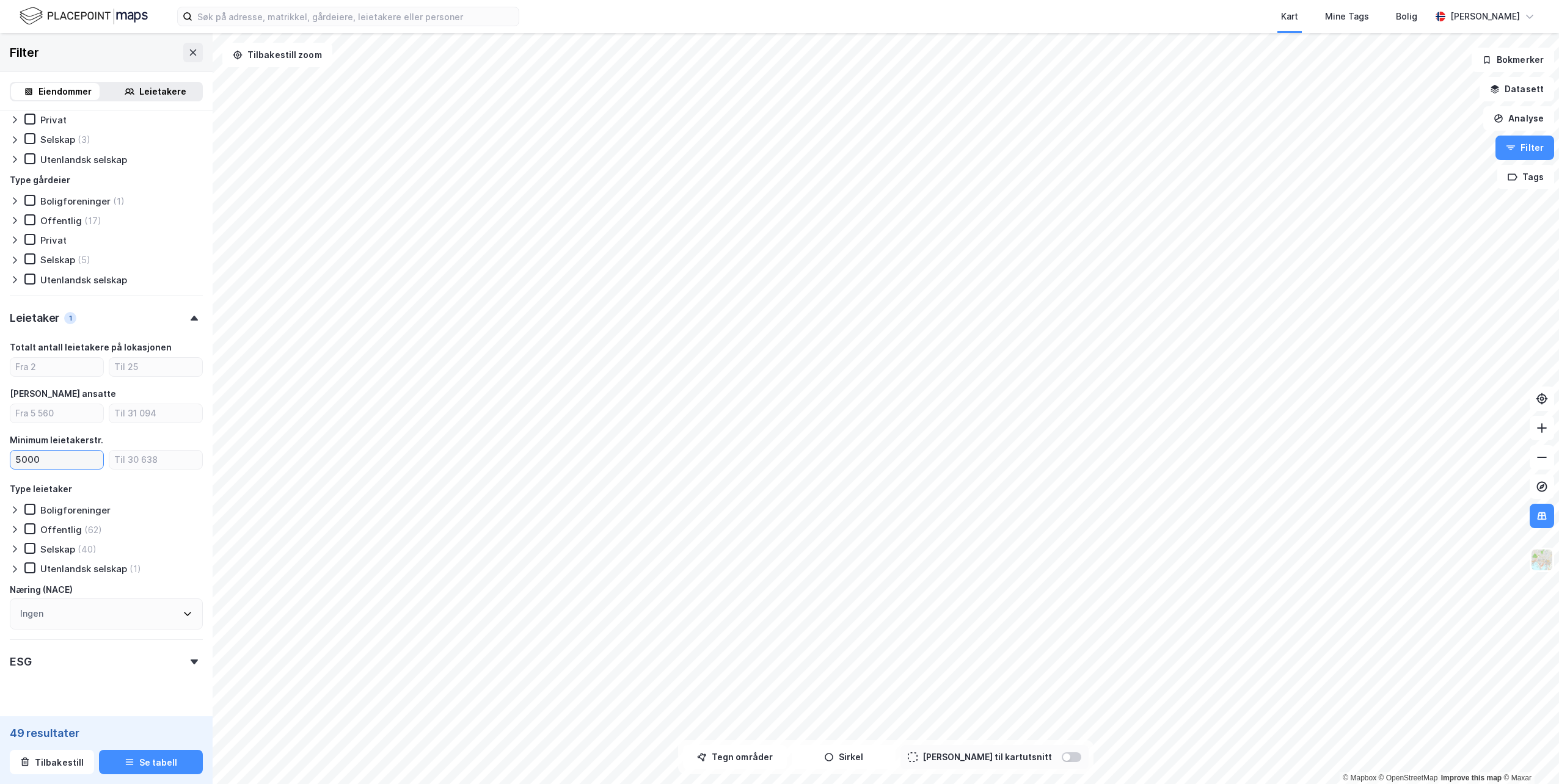
type input "Inkluder (49)"
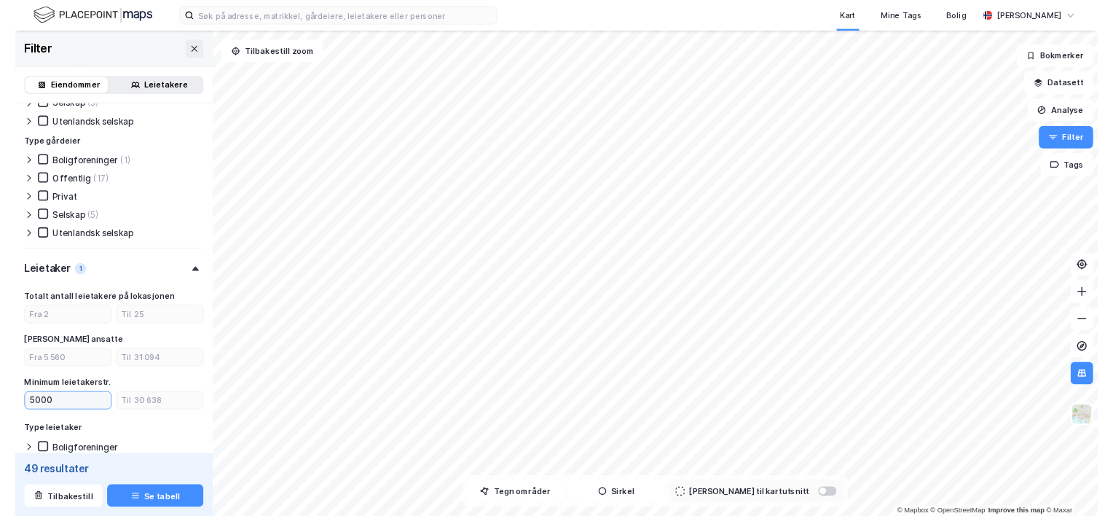
scroll to position [1031, 0]
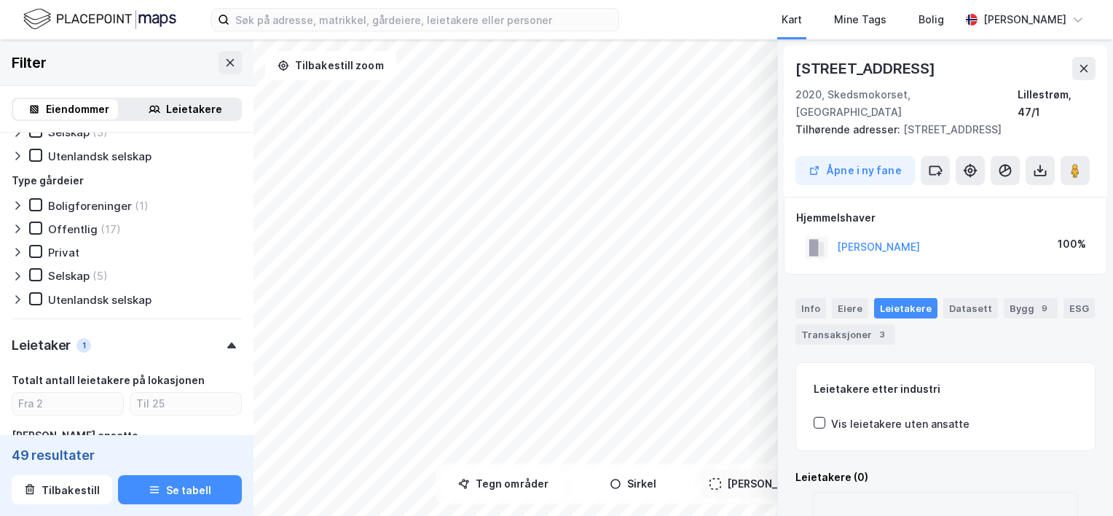
click at [197, 80] on div "Filter" at bounding box center [126, 62] width 253 height 47
